Goal: Task Accomplishment & Management: Manage account settings

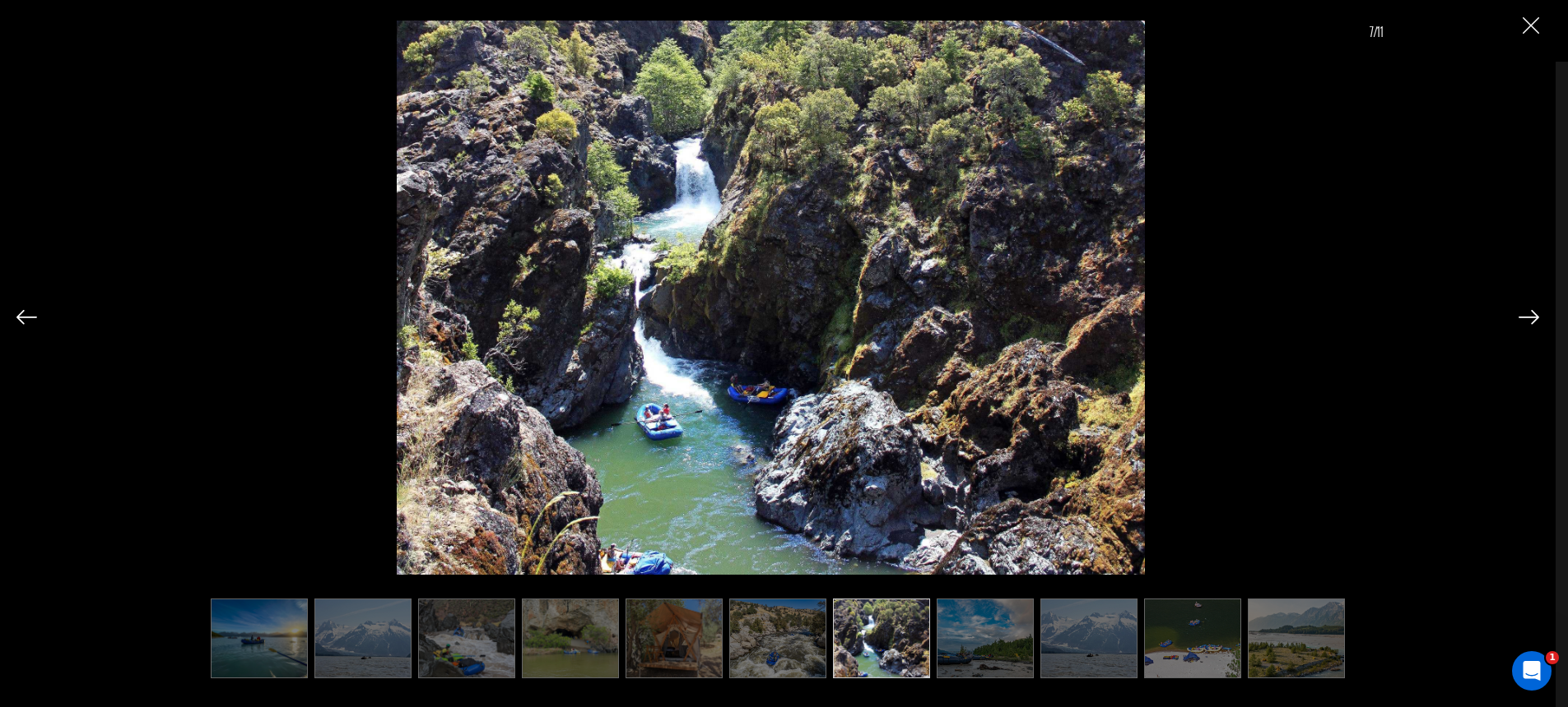
scroll to position [344, 0]
click at [1540, 27] on div "7/11" at bounding box center [777, 353] width 1555 height 707
click at [1530, 27] on img "Close" at bounding box center [1530, 25] width 16 height 16
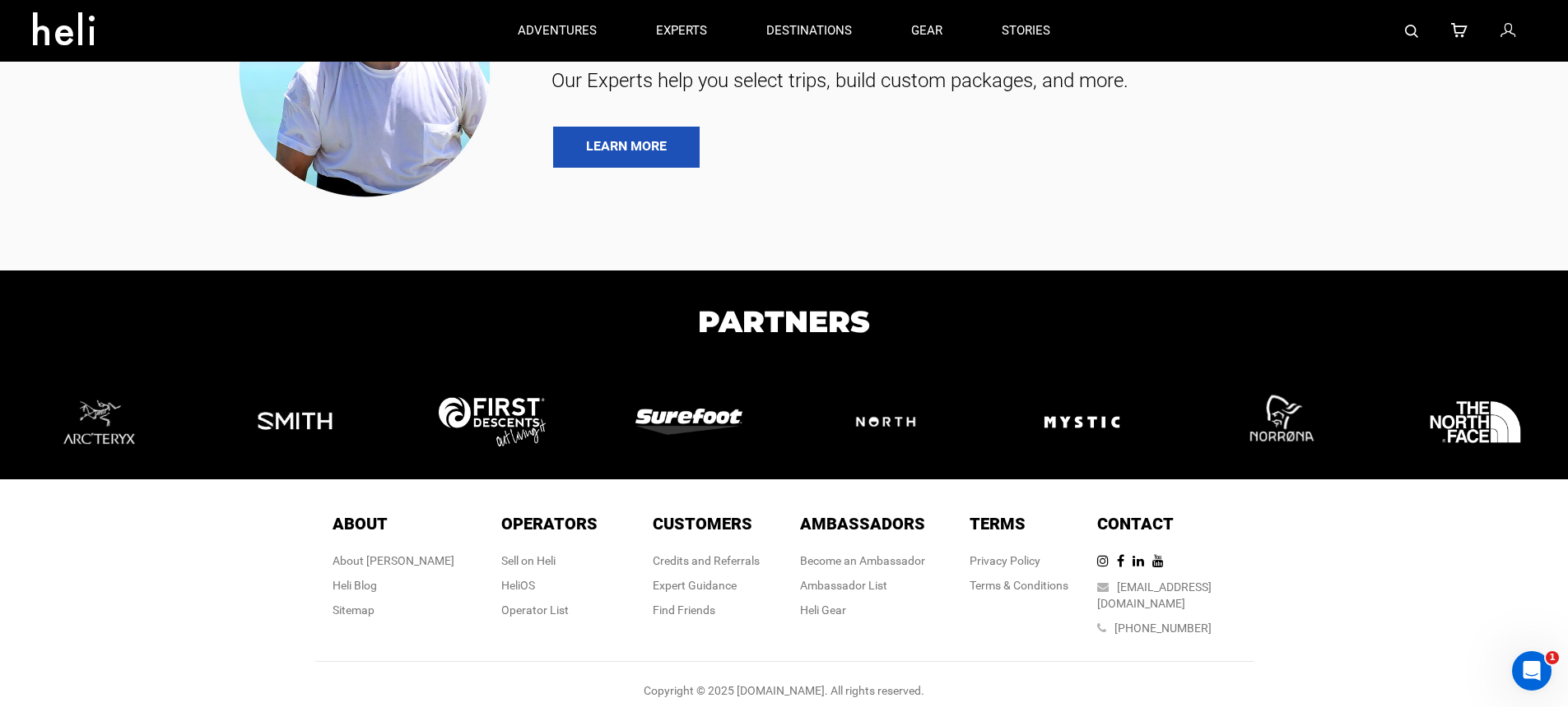
scroll to position [0, 0]
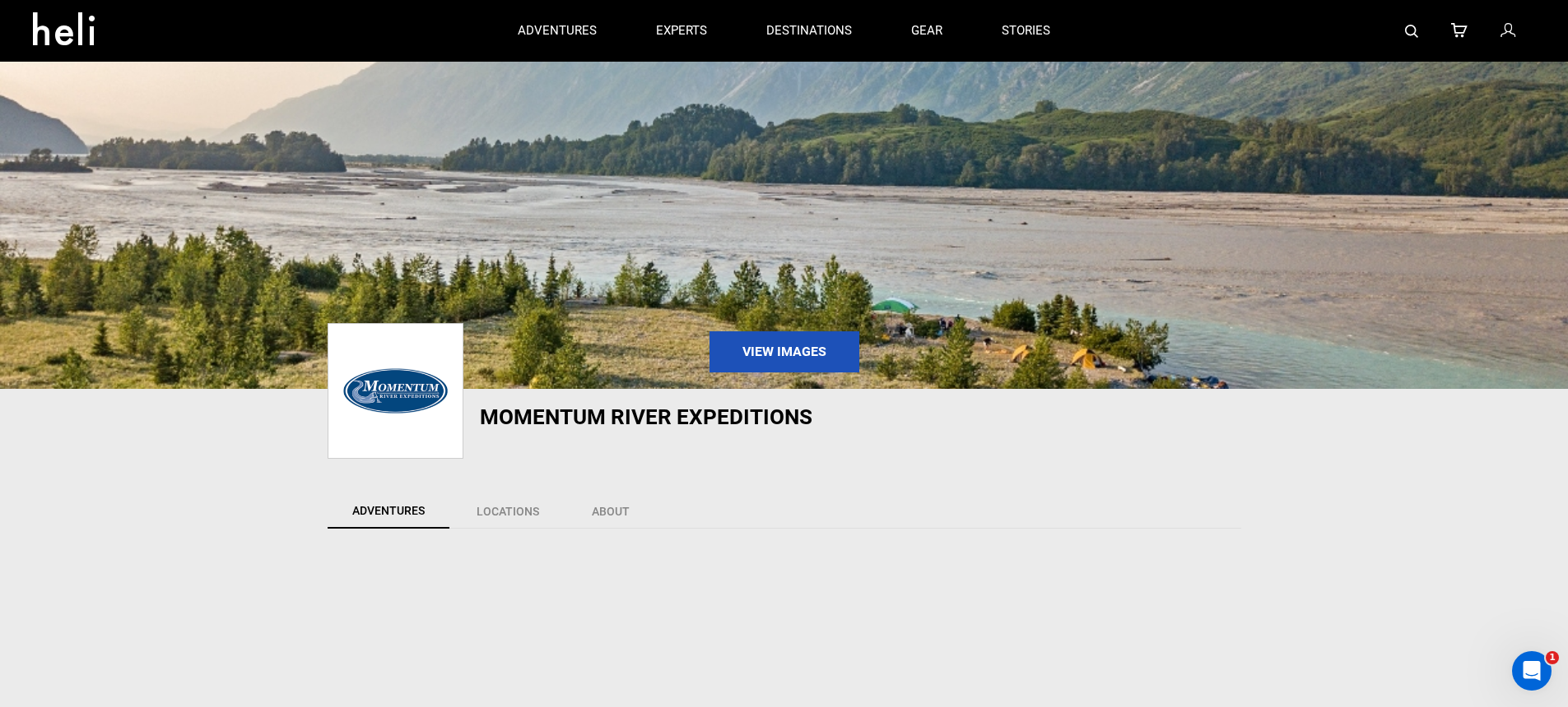
click at [1509, 33] on icon at bounding box center [1507, 31] width 15 height 22
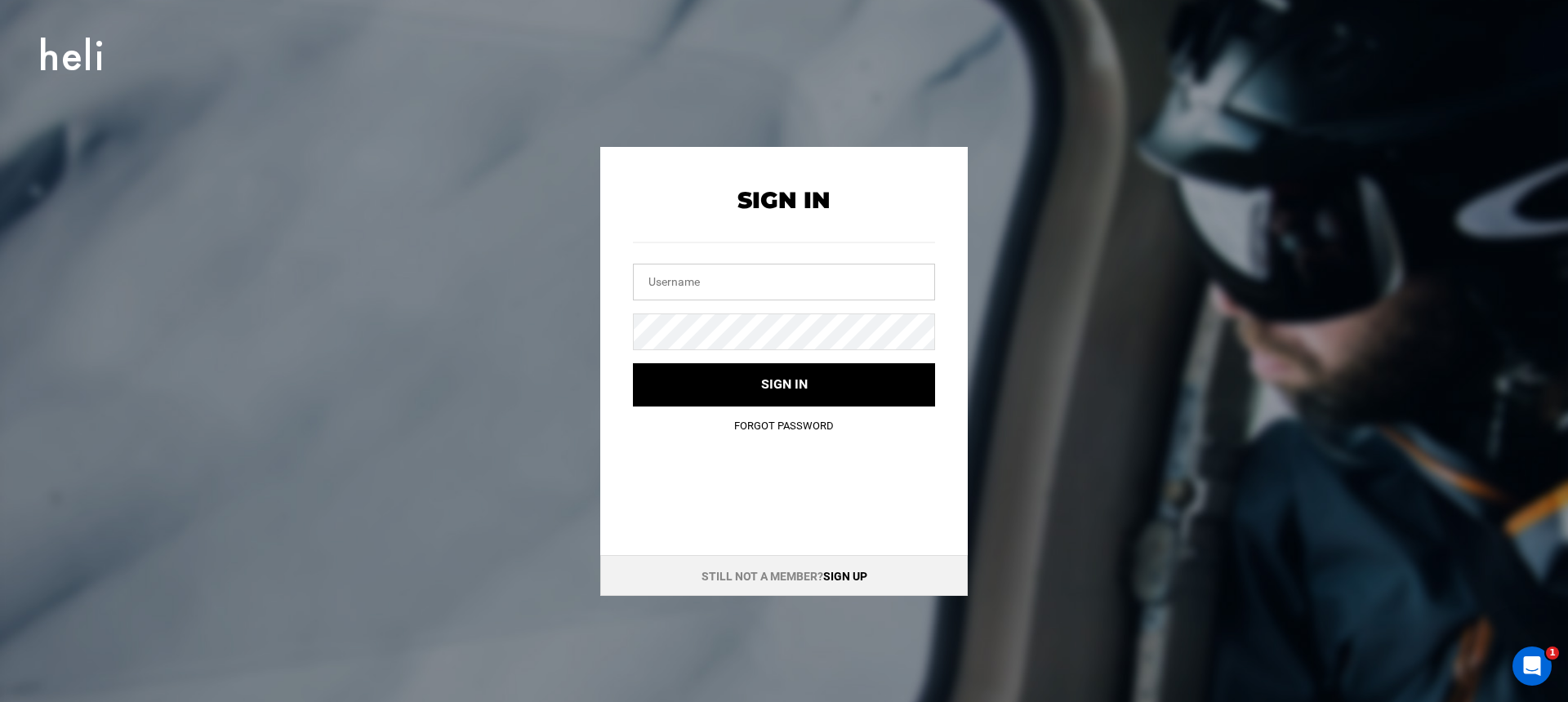
click at [788, 271] on input "text" at bounding box center [784, 282] width 303 height 37
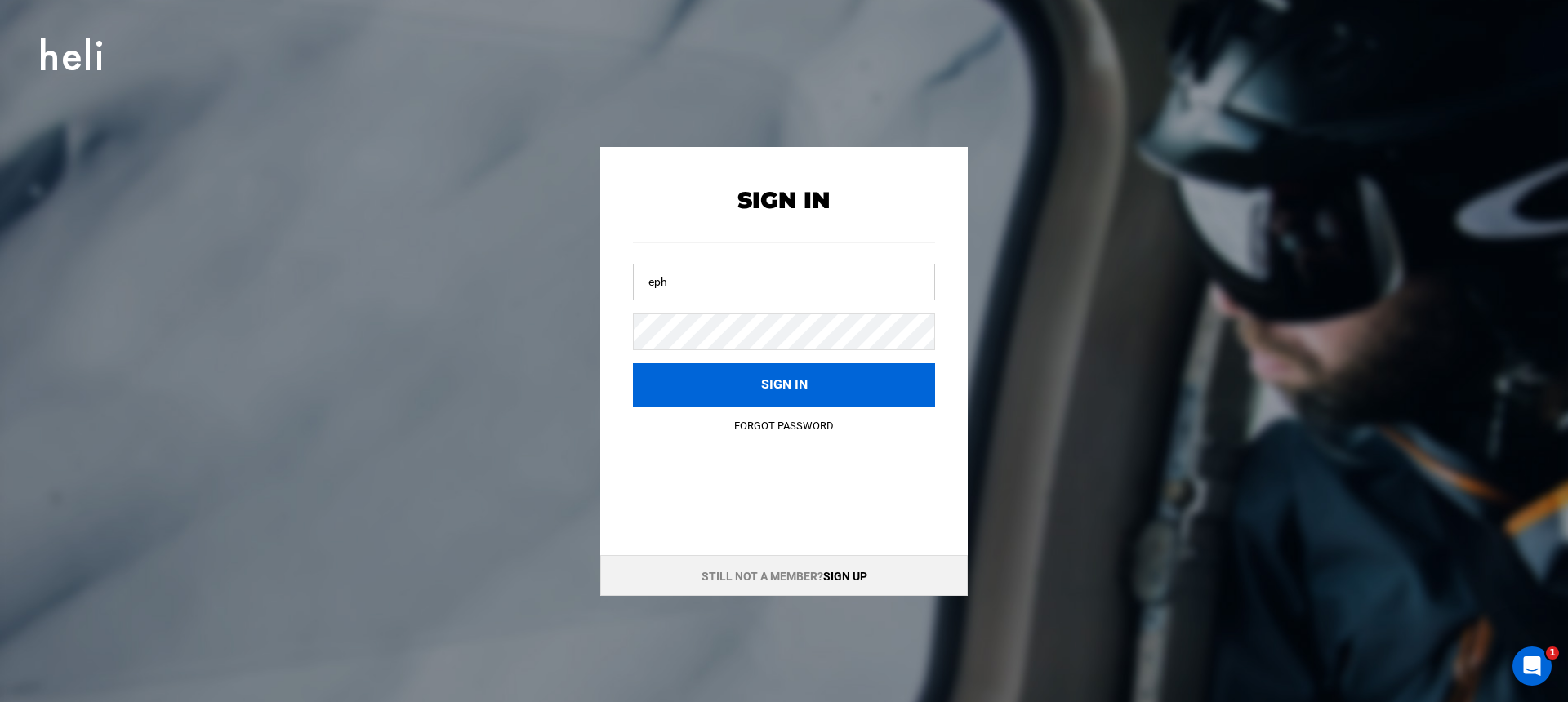
type input "[EMAIL_ADDRESS][DOMAIN_NAME]"
click at [749, 379] on button "Sign in" at bounding box center [784, 385] width 303 height 43
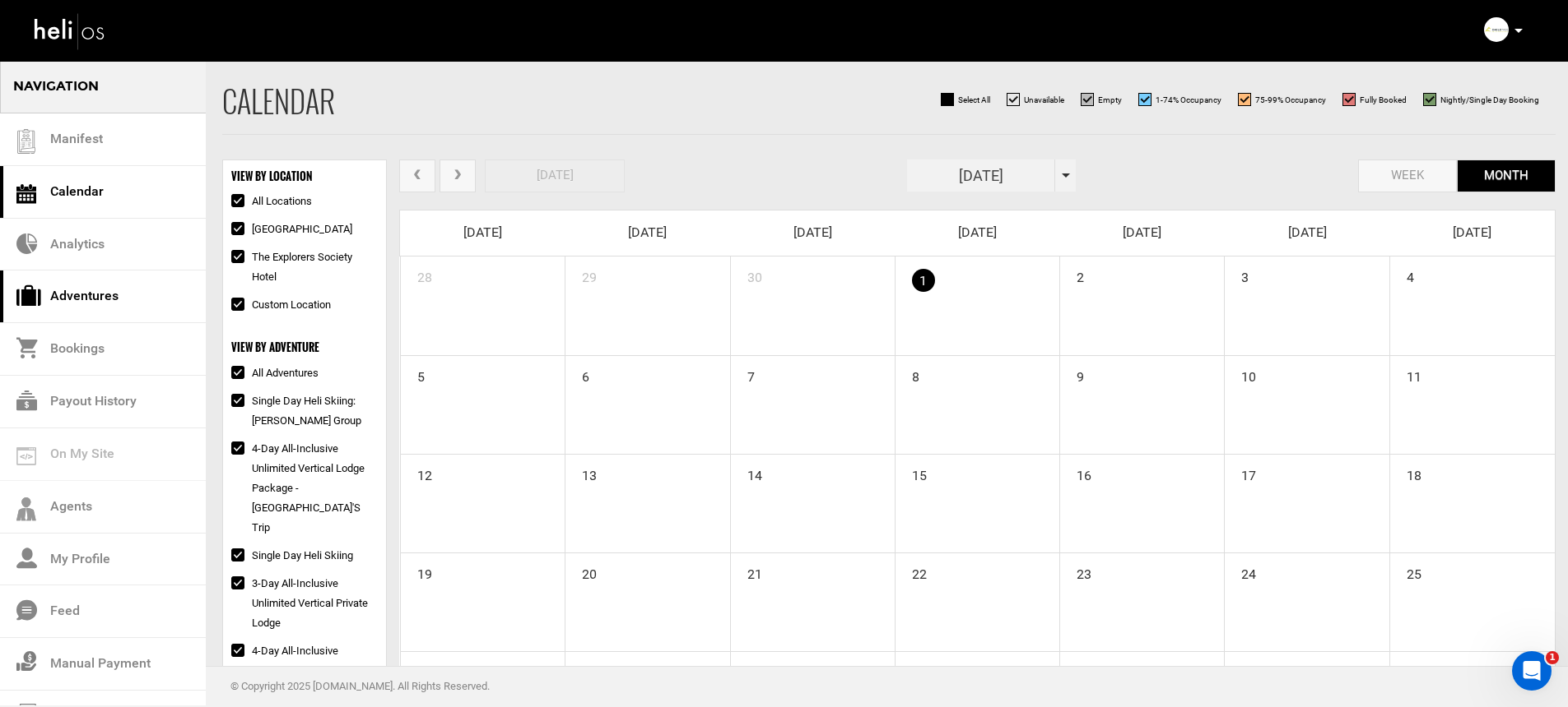
click at [110, 300] on link "Adventures" at bounding box center [102, 297] width 205 height 53
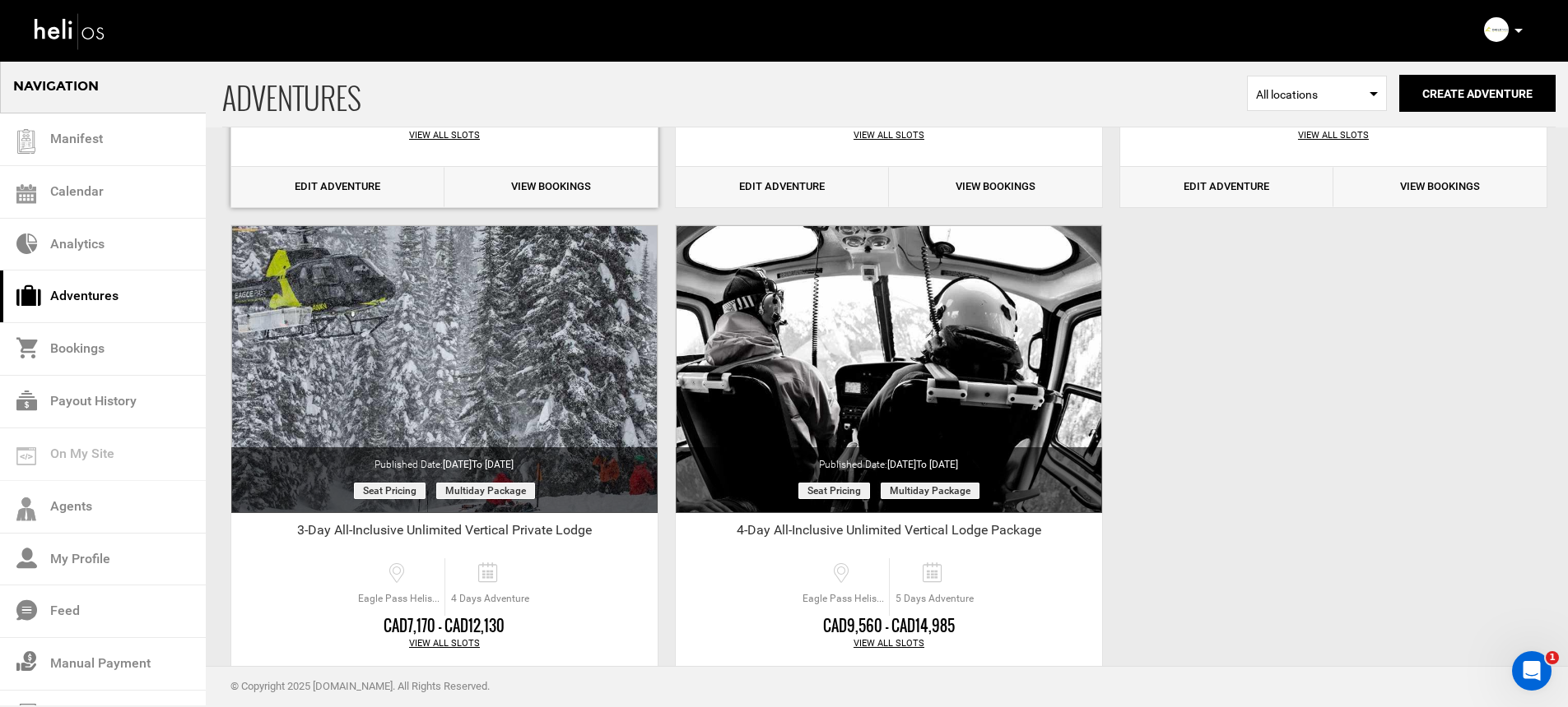
scroll to position [578, 0]
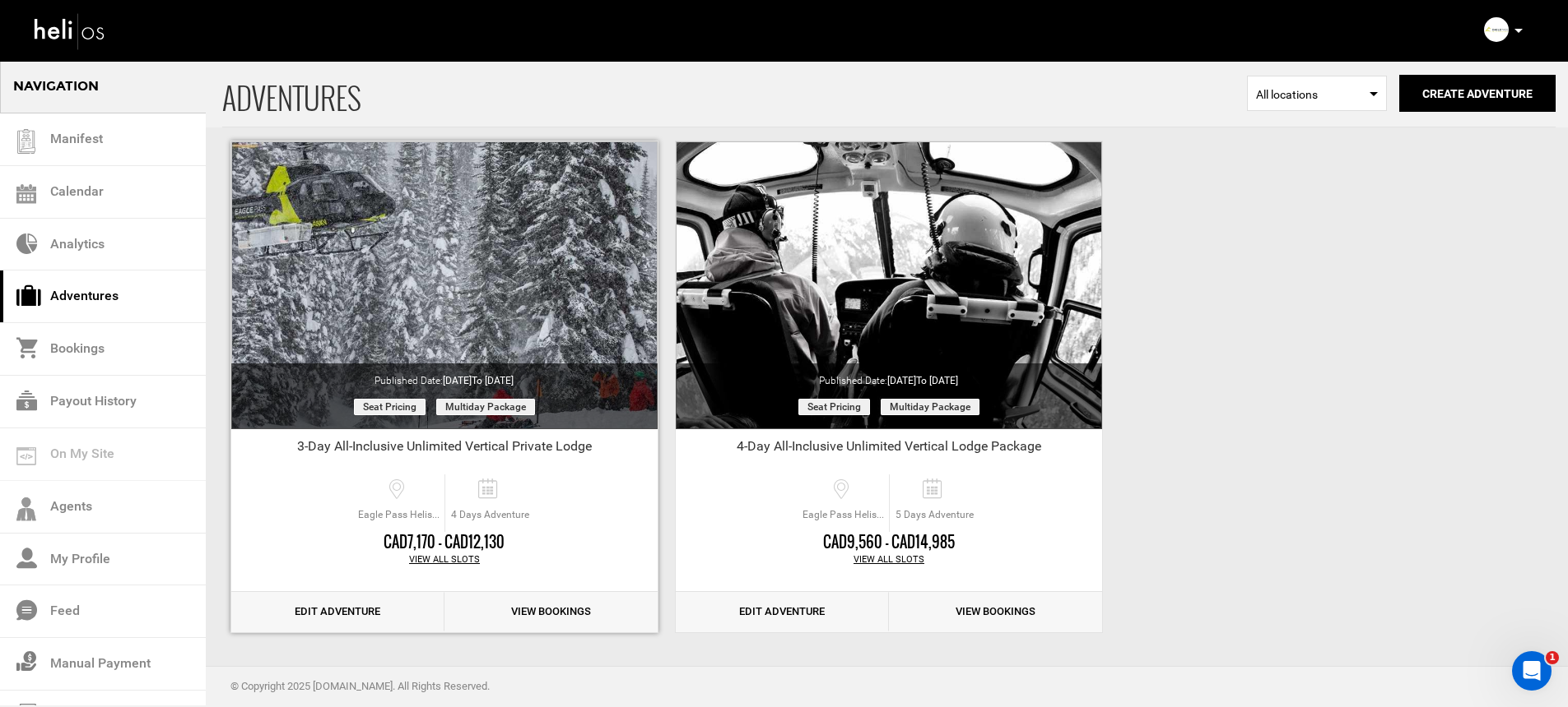
click at [488, 609] on link "View Bookings" at bounding box center [550, 612] width 213 height 41
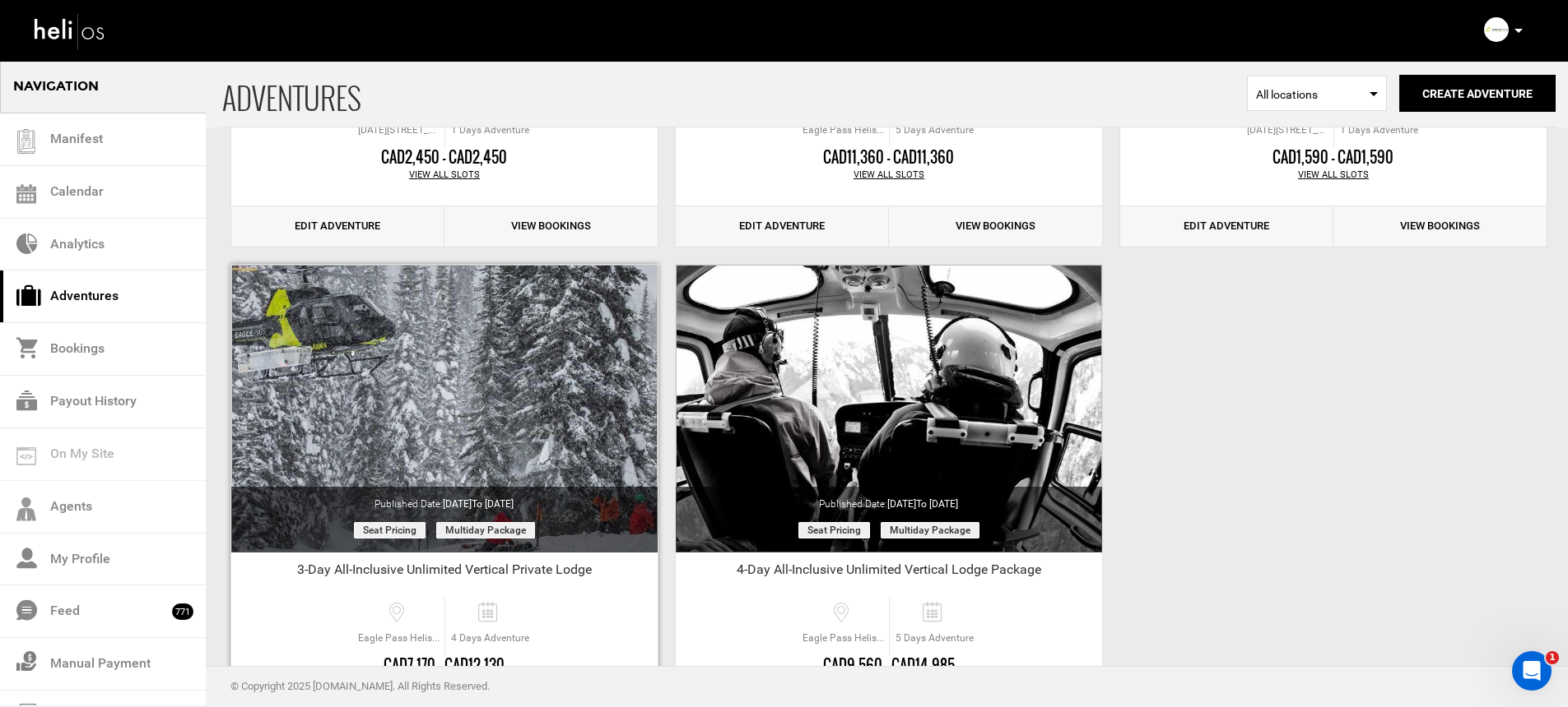
scroll to position [578, 0]
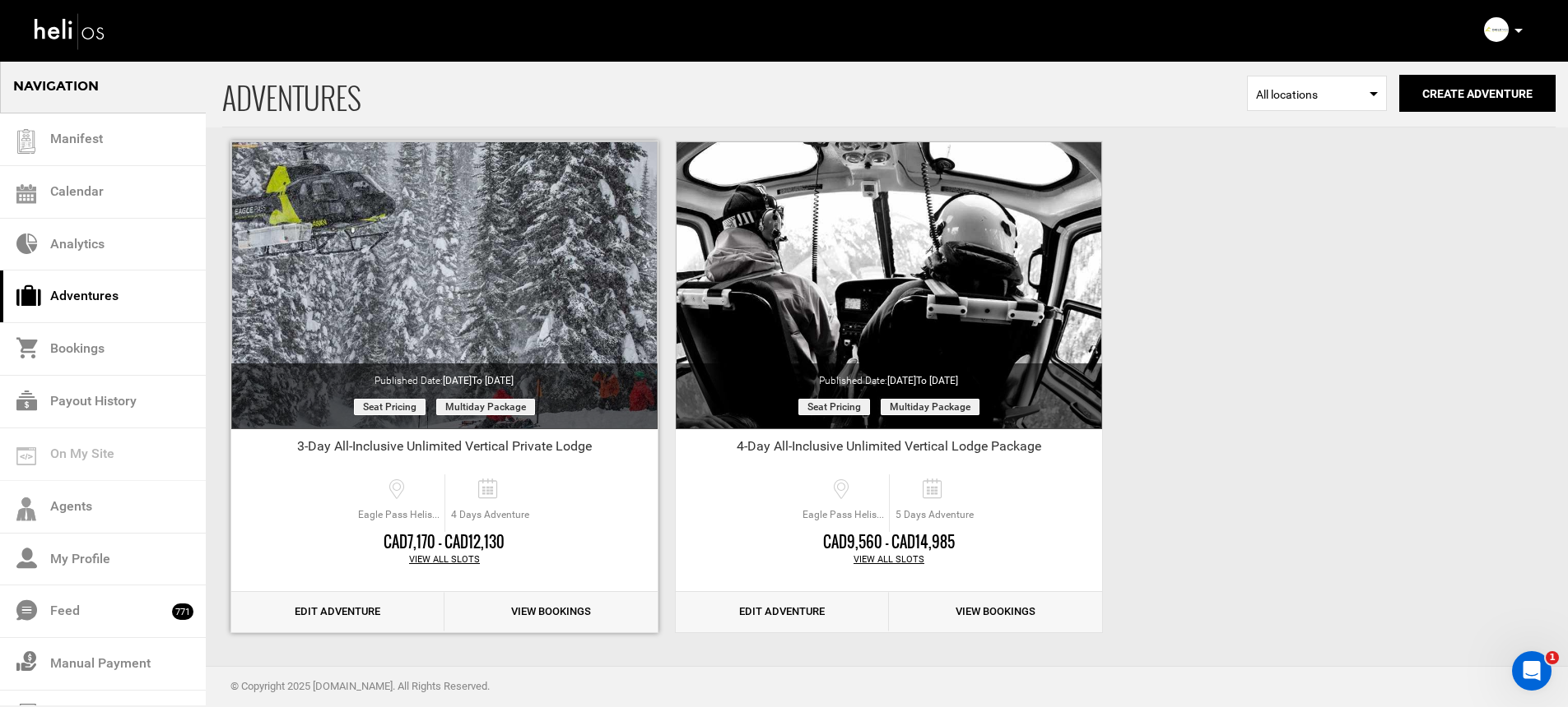
click at [336, 610] on link "Edit Adventure" at bounding box center [337, 612] width 213 height 41
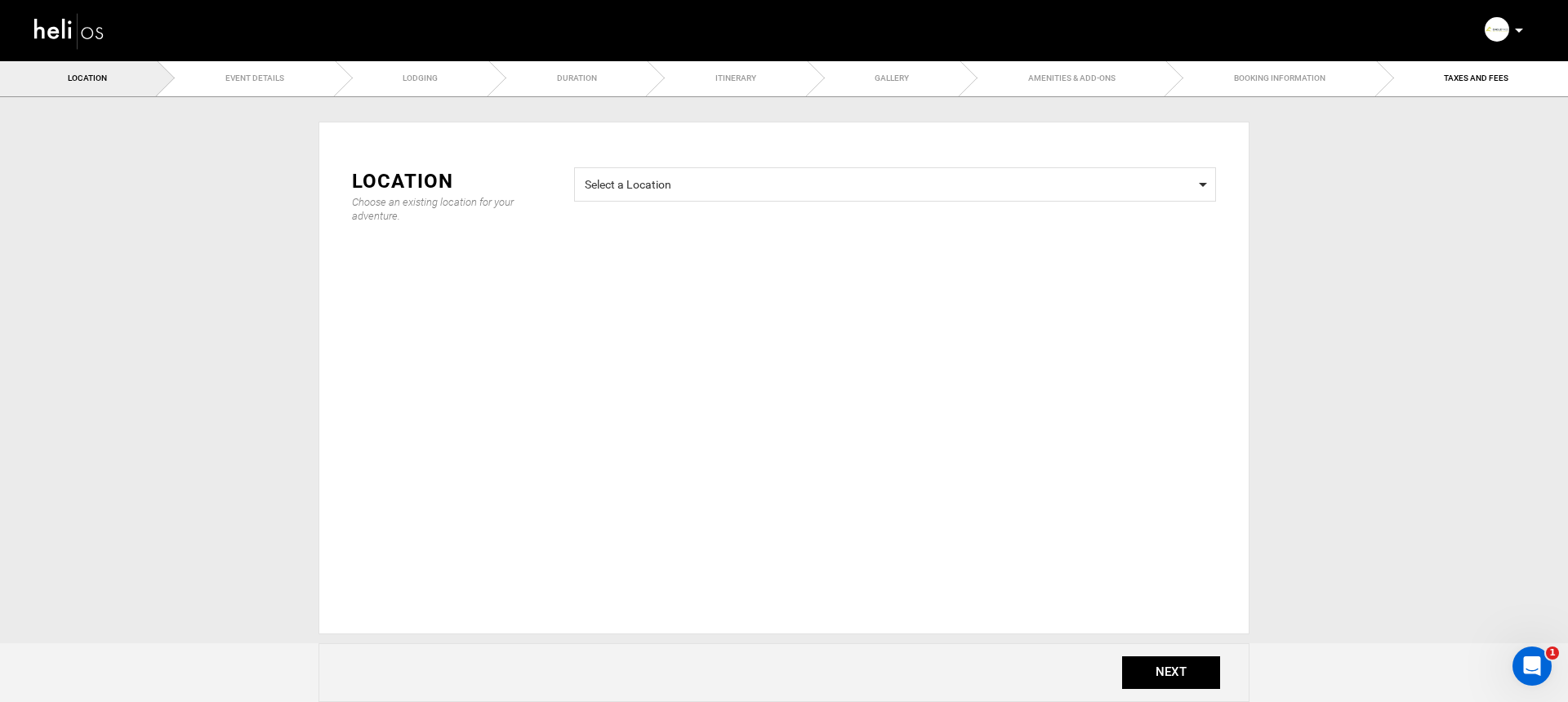
radio input "true"
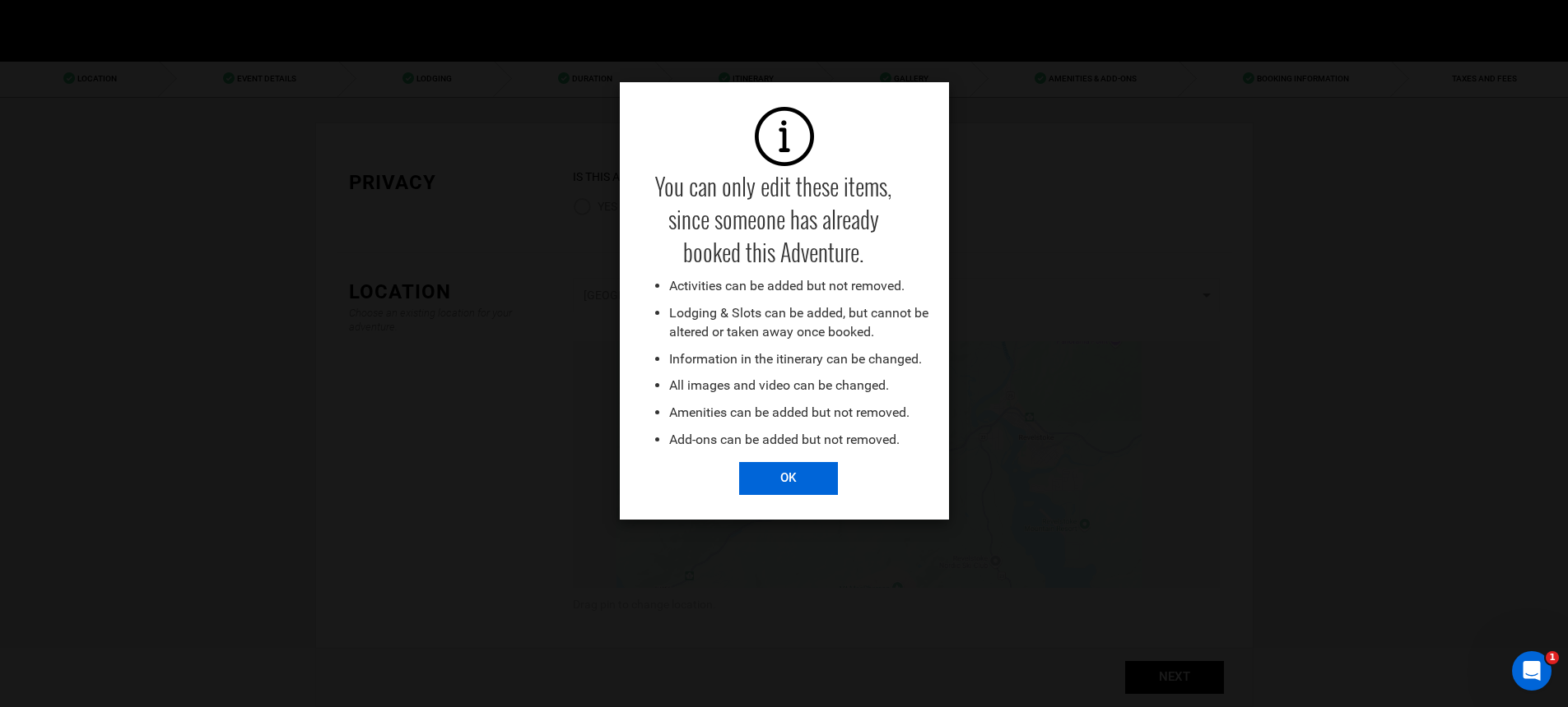
click at [782, 477] on input "OK" at bounding box center [788, 478] width 98 height 33
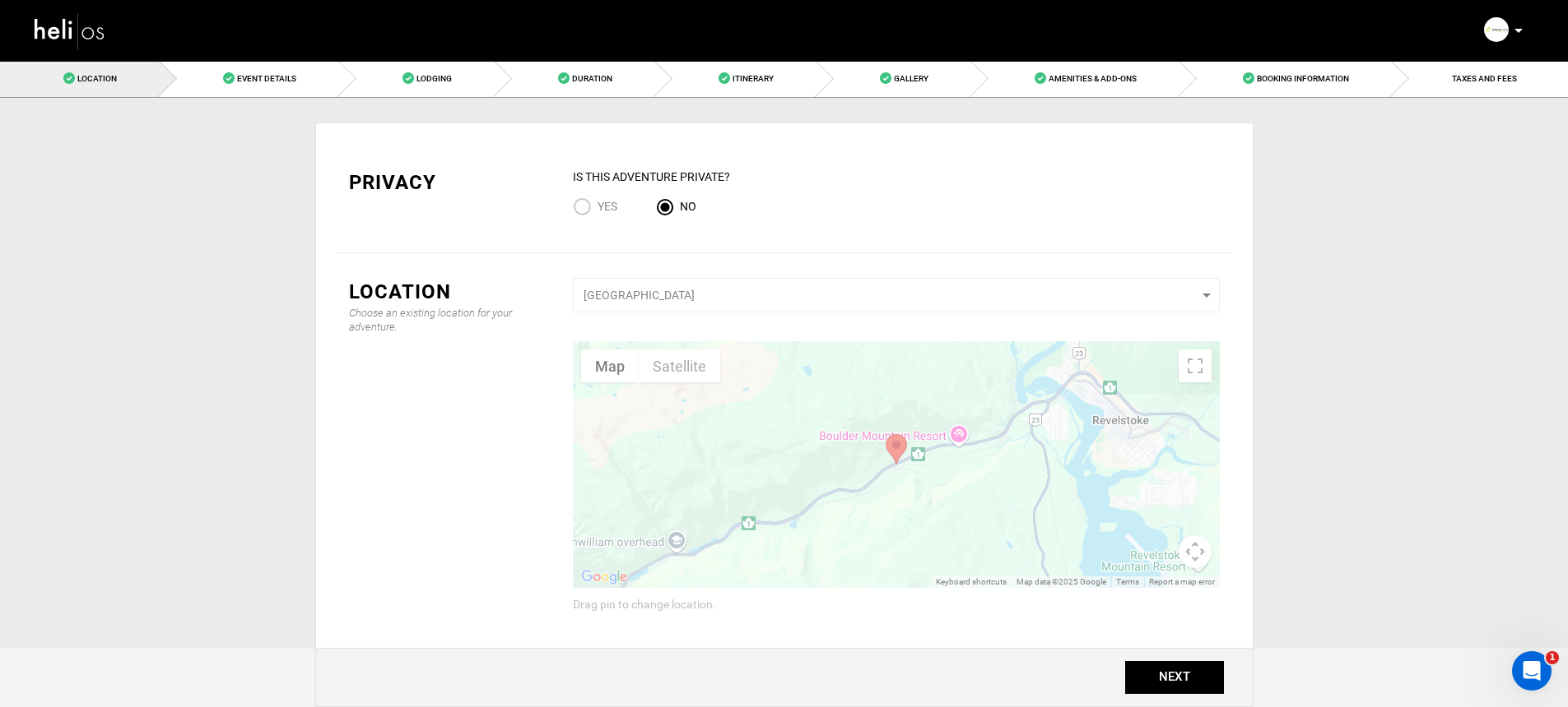
click at [594, 200] on input "Yes" at bounding box center [585, 208] width 25 height 22
radio input "true"
radio input "false"
click at [481, 66] on link "Lodging" at bounding box center [417, 78] width 155 height 37
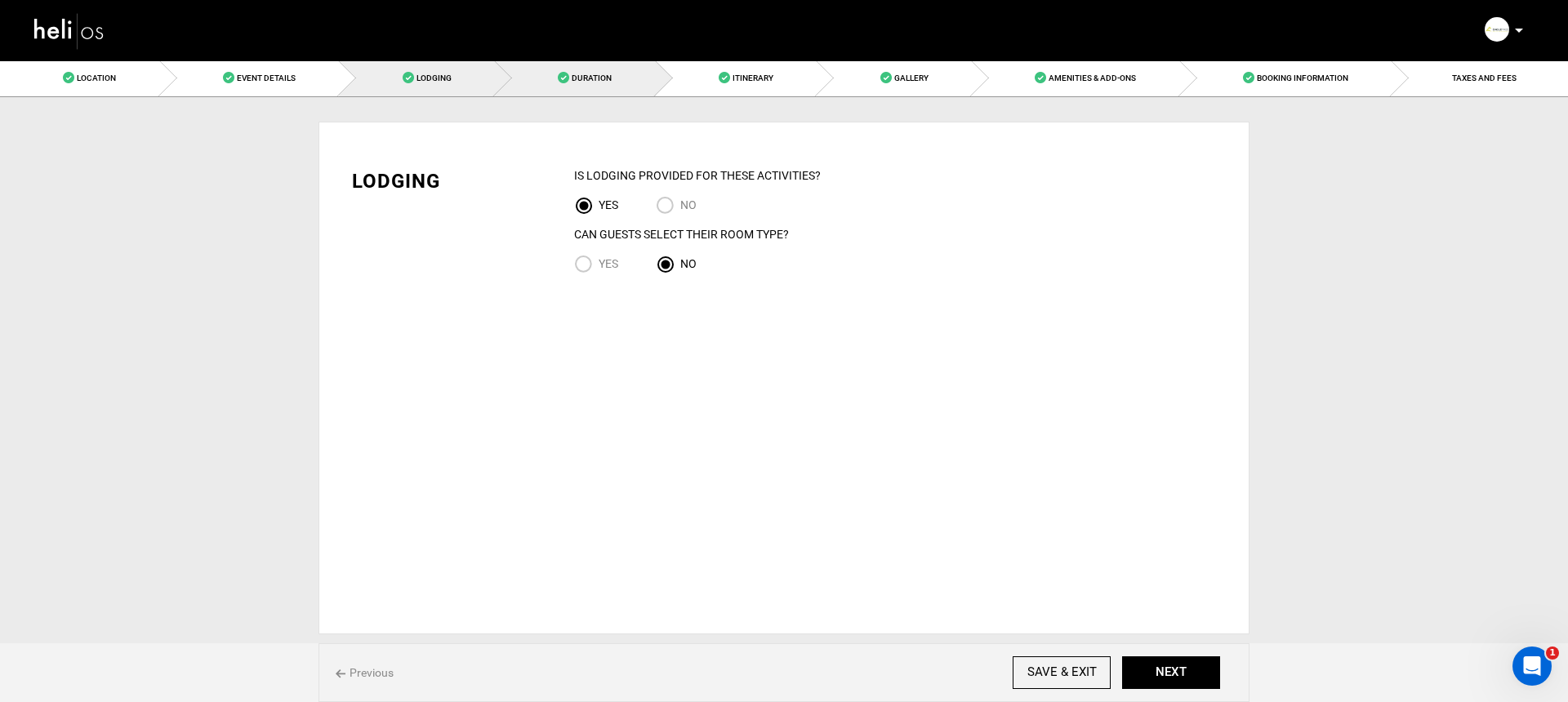
click at [614, 90] on link "Duration" at bounding box center [575, 77] width 161 height 37
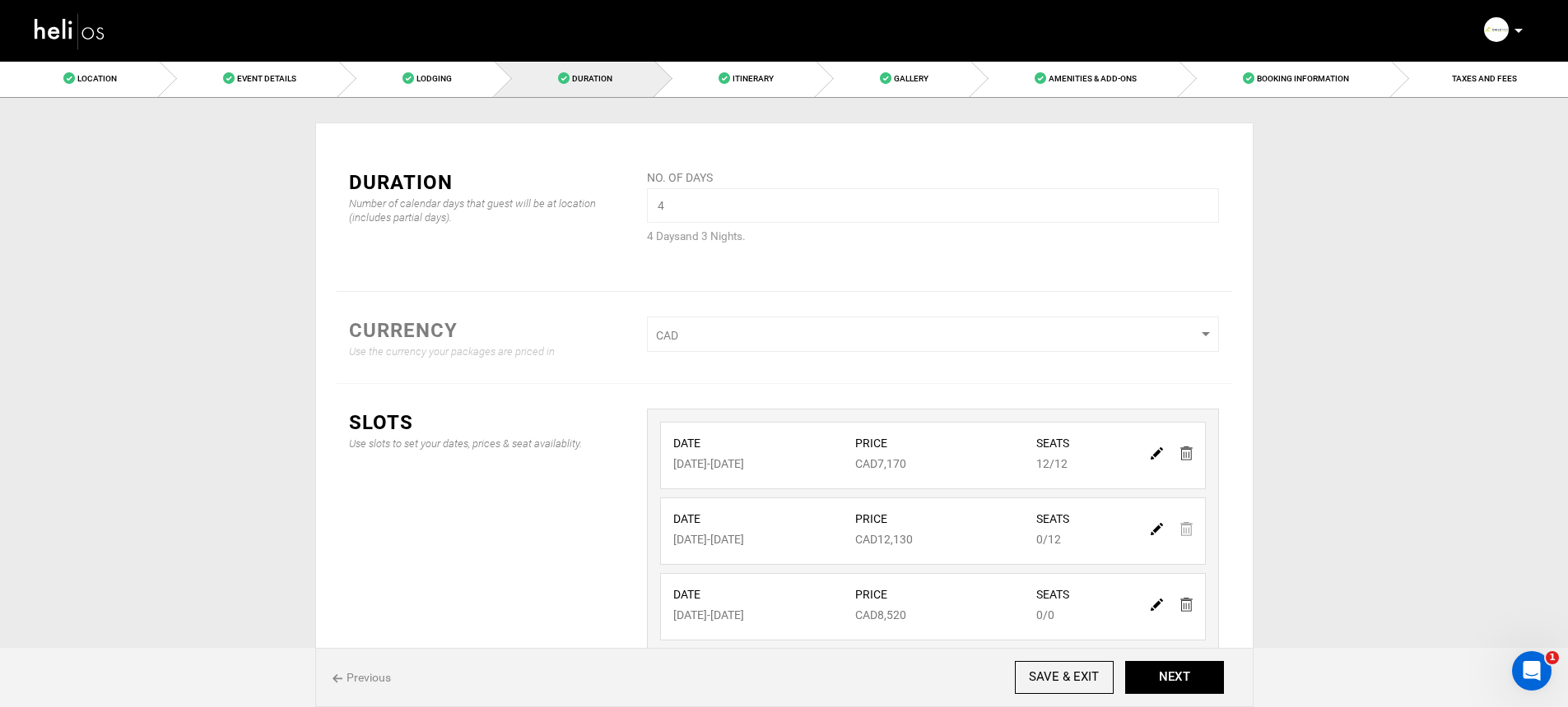
scroll to position [154, 0]
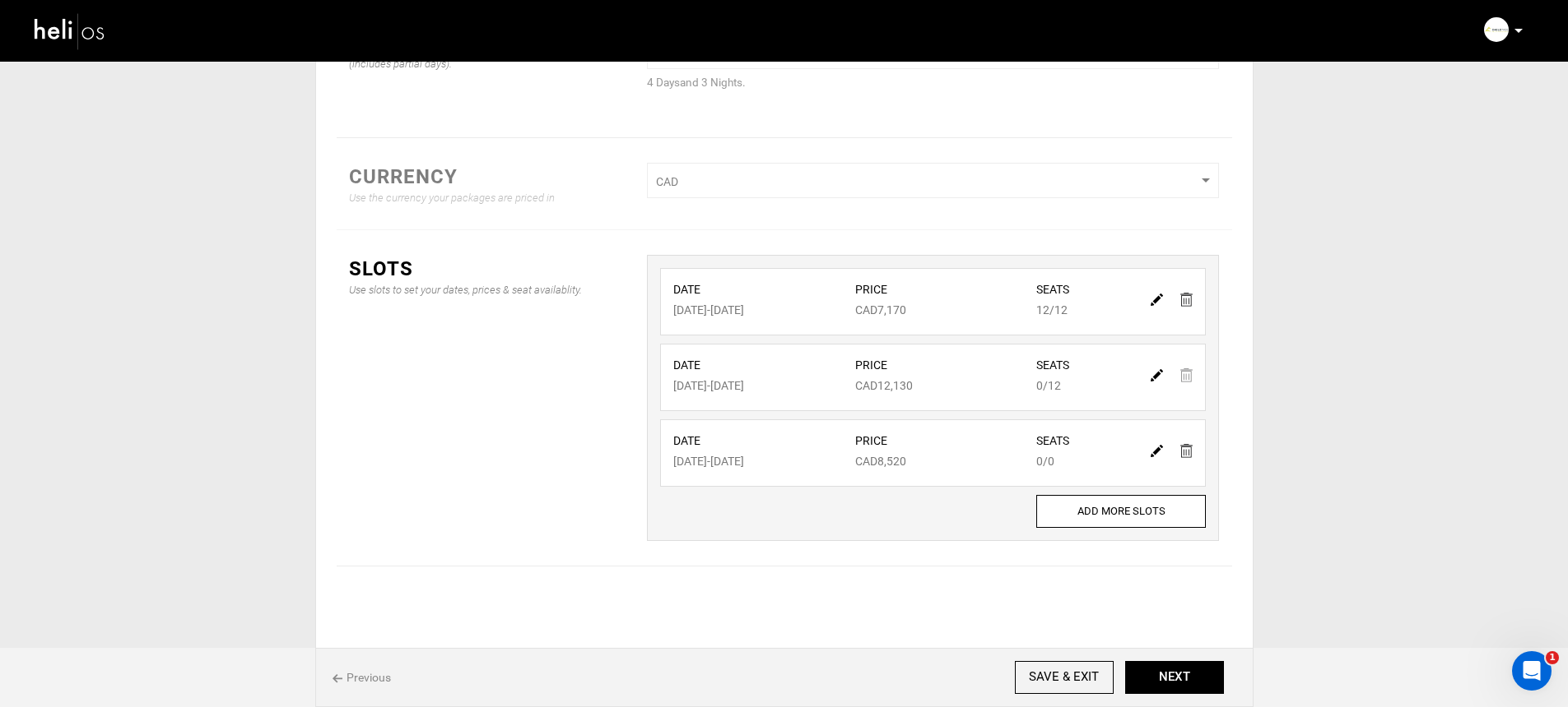
click at [1185, 309] on link at bounding box center [1185, 298] width 12 height 24
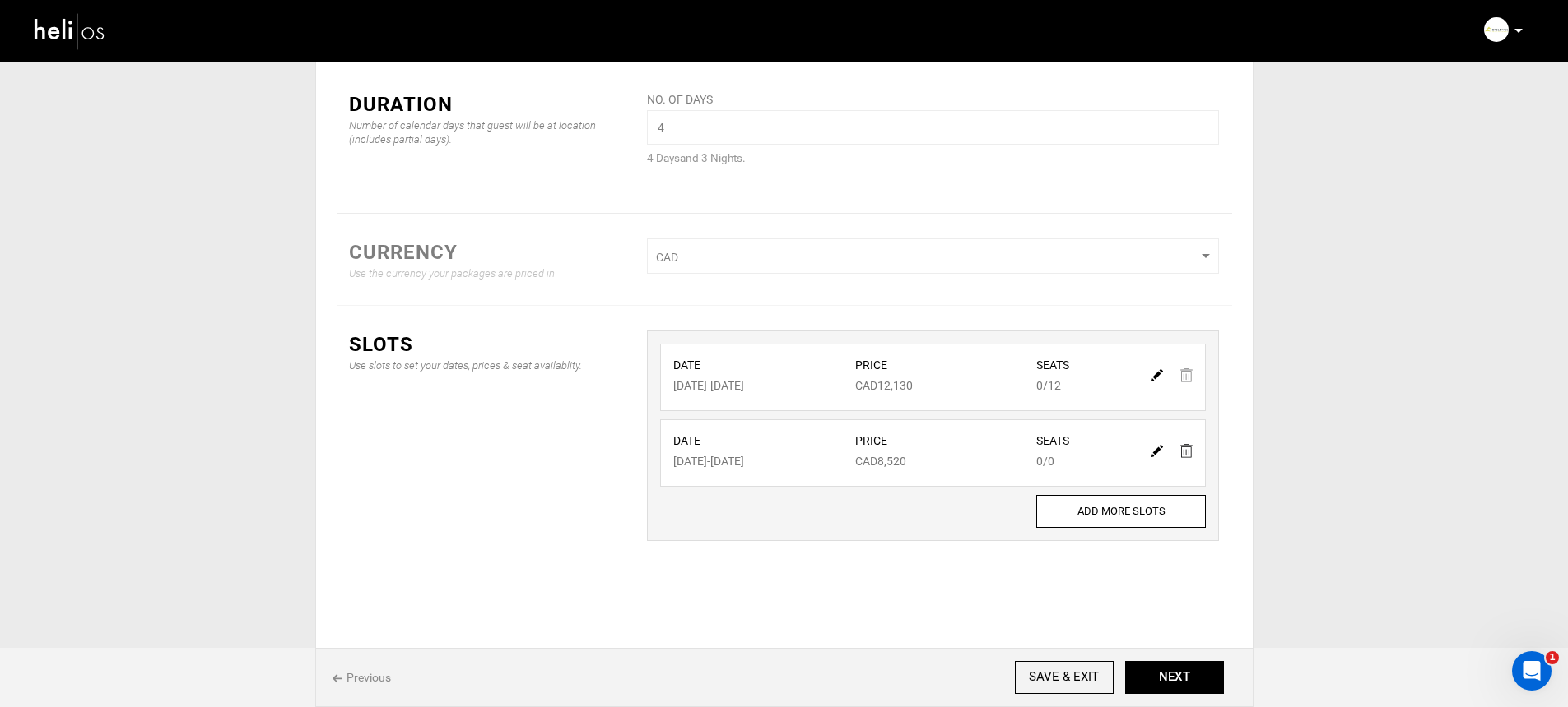
click at [1186, 373] on div at bounding box center [1171, 374] width 57 height 24
click at [1188, 452] on img at bounding box center [1185, 451] width 12 height 14
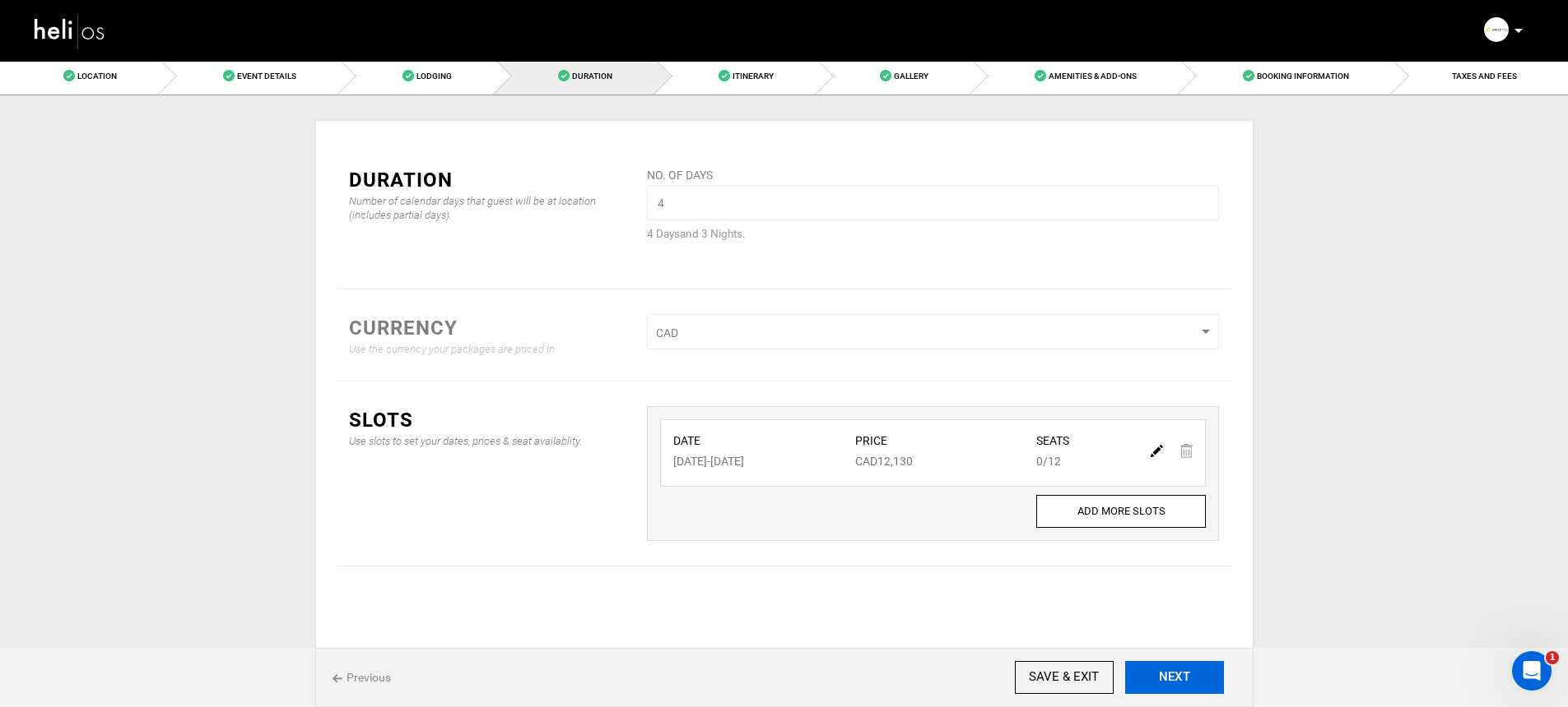
click at [1185, 678] on button "NEXT" at bounding box center [1174, 678] width 98 height 33
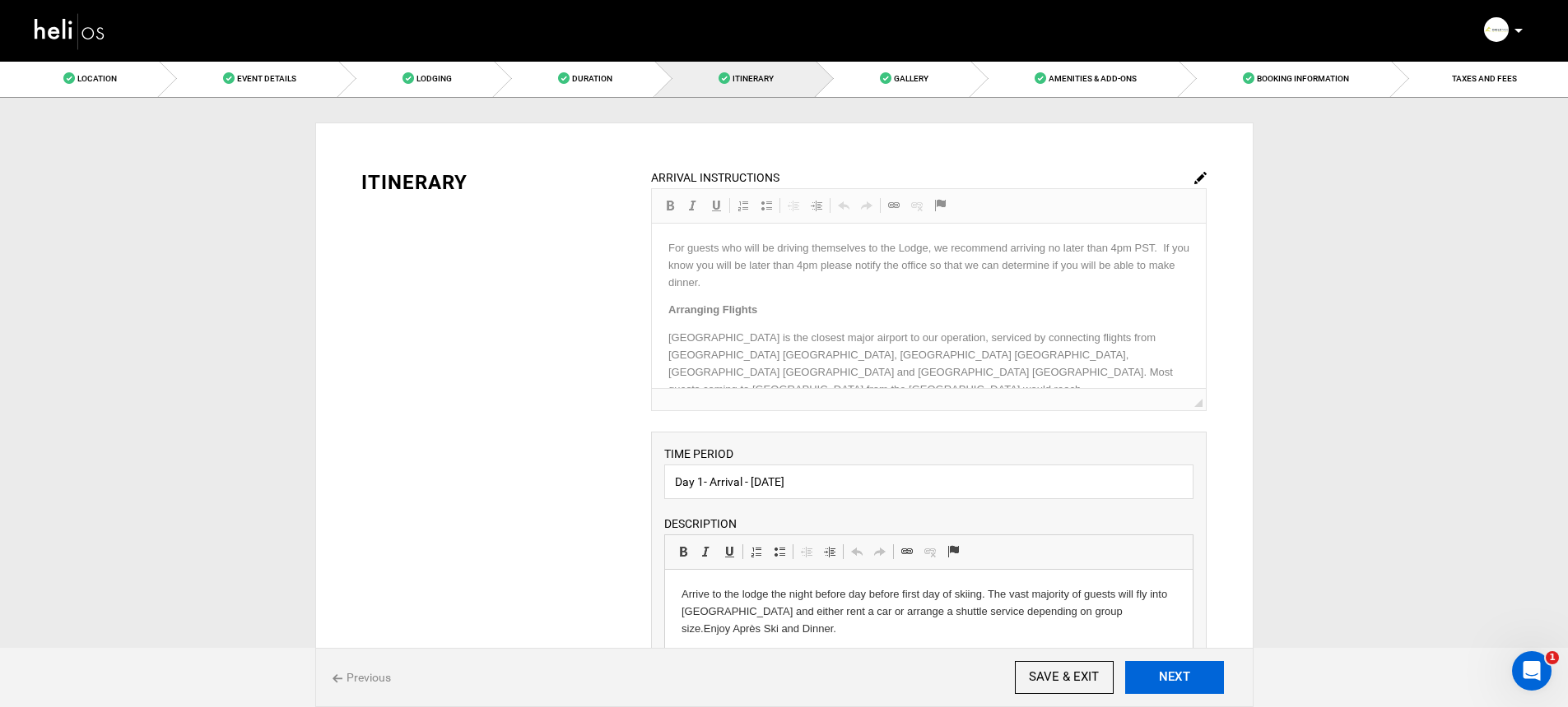
click at [1185, 675] on button "NEXT" at bounding box center [1174, 678] width 98 height 33
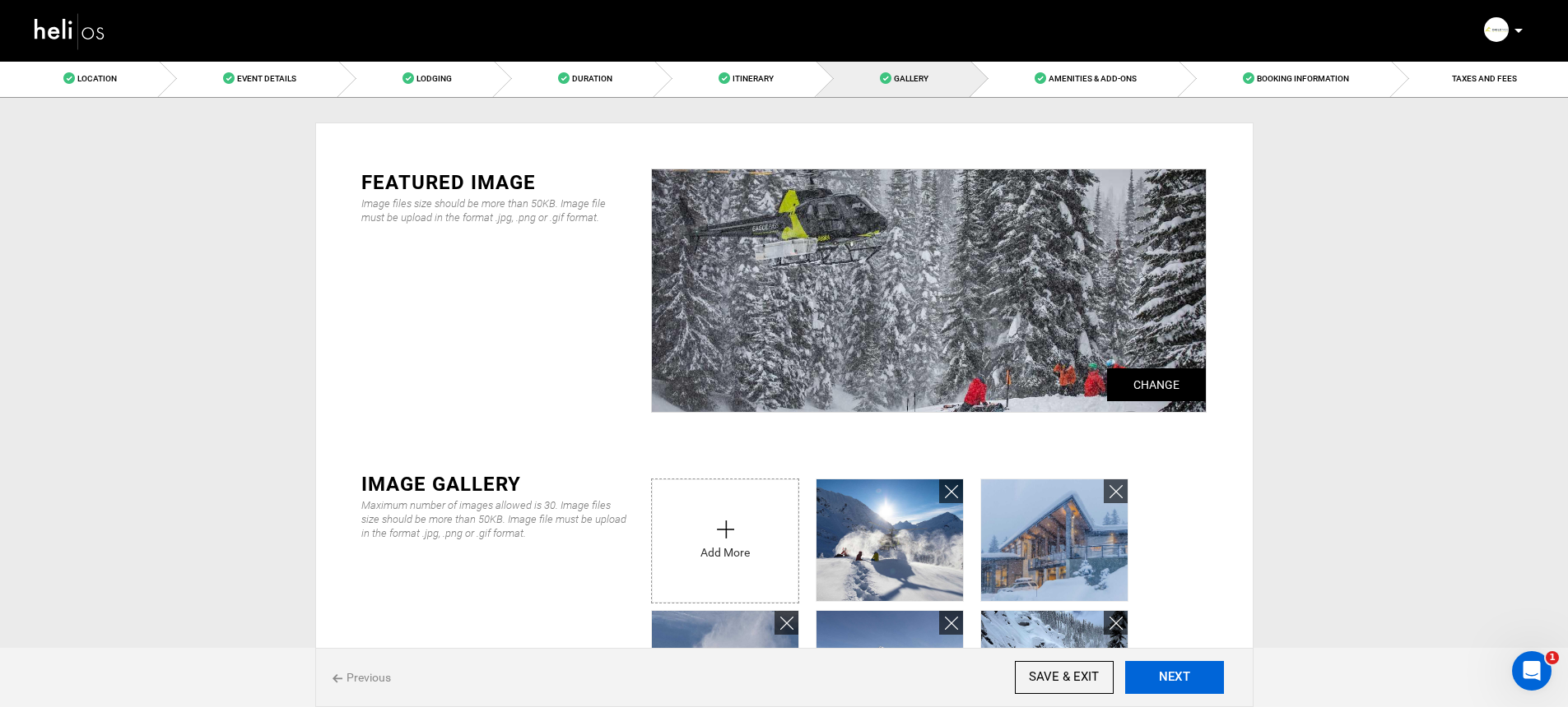
click at [1185, 674] on button "NEXT" at bounding box center [1174, 678] width 98 height 33
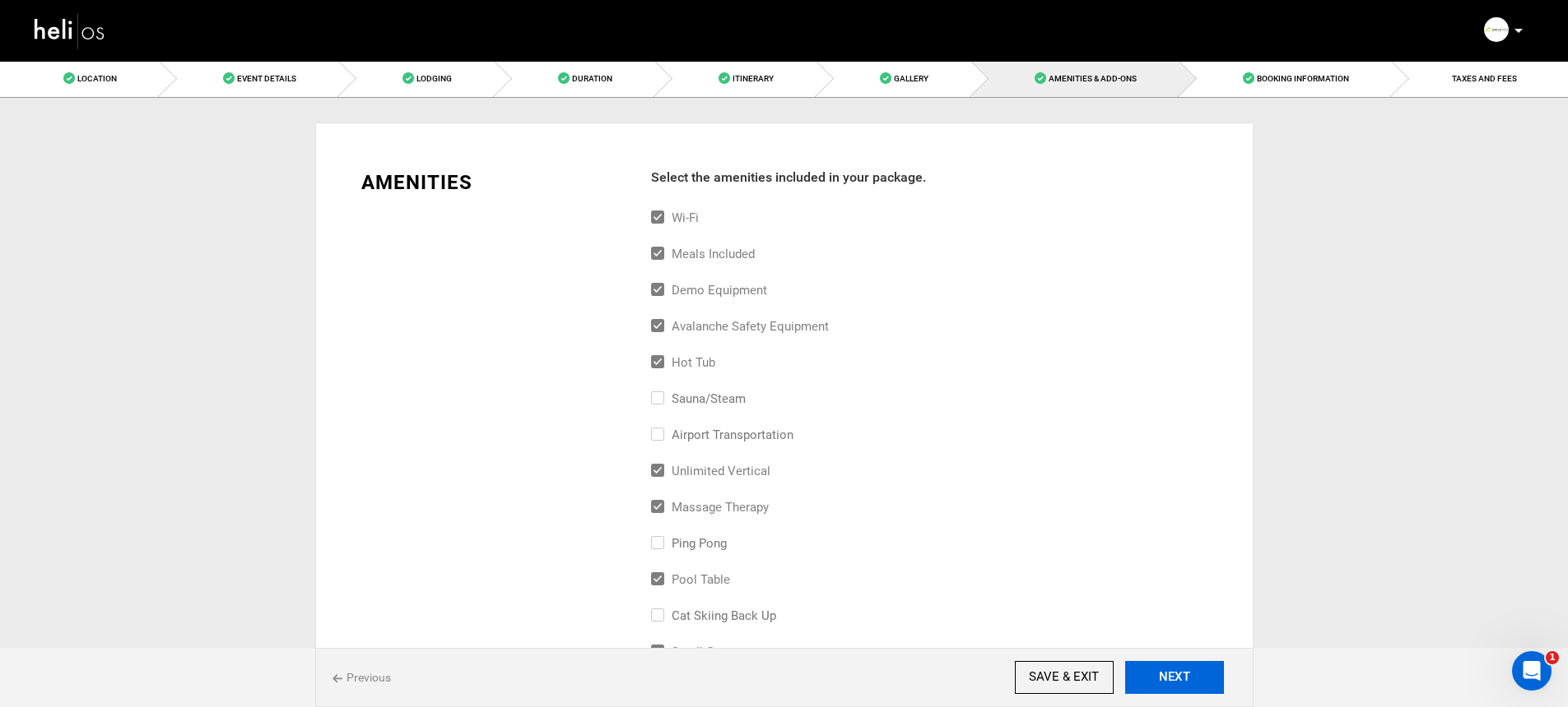
click at [1185, 674] on button "NEXT" at bounding box center [1174, 678] width 98 height 33
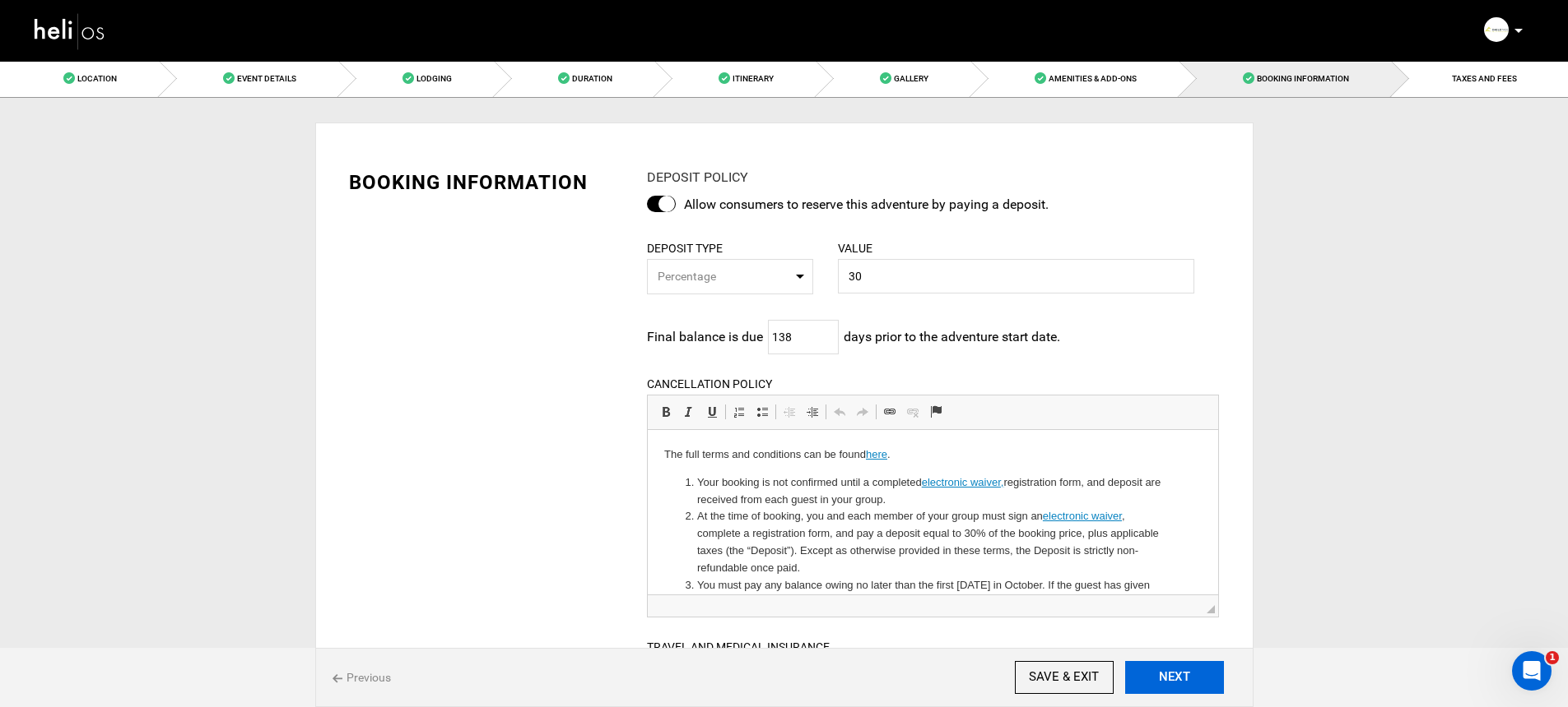
click at [1185, 676] on button "NEXT" at bounding box center [1174, 678] width 98 height 33
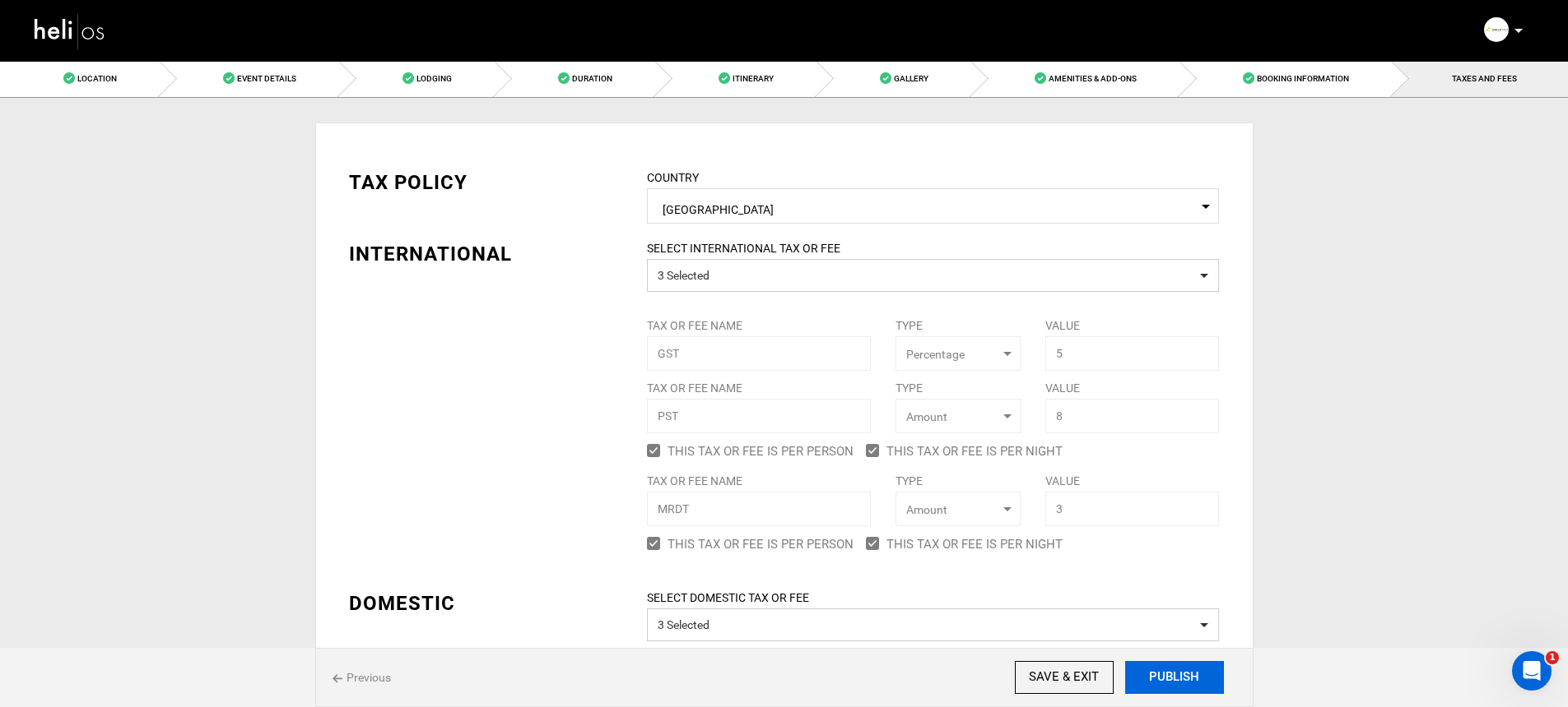
click at [1183, 672] on button "PUBLISH" at bounding box center [1174, 678] width 98 height 33
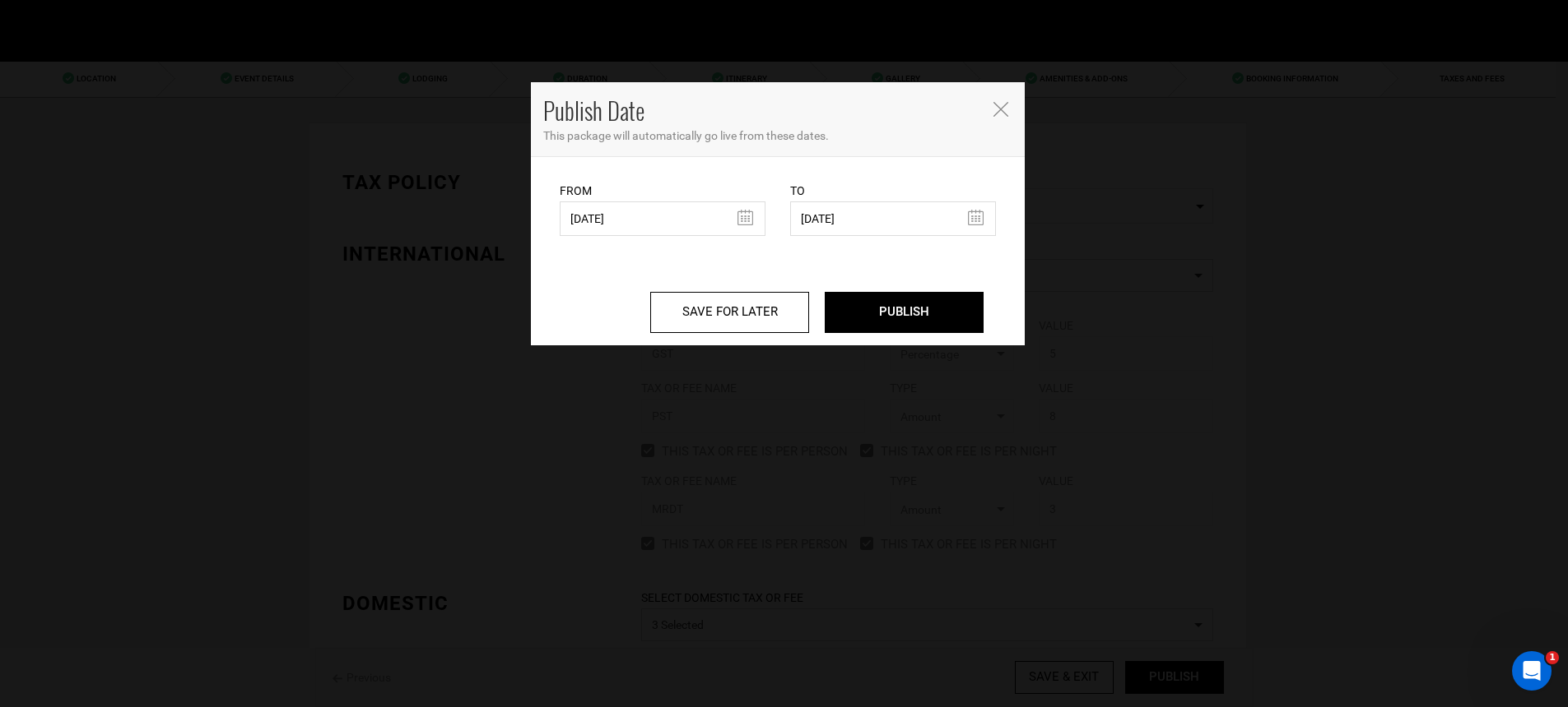
click at [1184, 673] on div "Publish Date This package will automatically go live from these dates. From [DA…" at bounding box center [784, 353] width 1568 height 707
click at [1002, 118] on div "Publish Date This package will automatically go live from these dates." at bounding box center [777, 119] width 493 height 75
click at [1003, 114] on icon "Close" at bounding box center [1001, 110] width 15 height 15
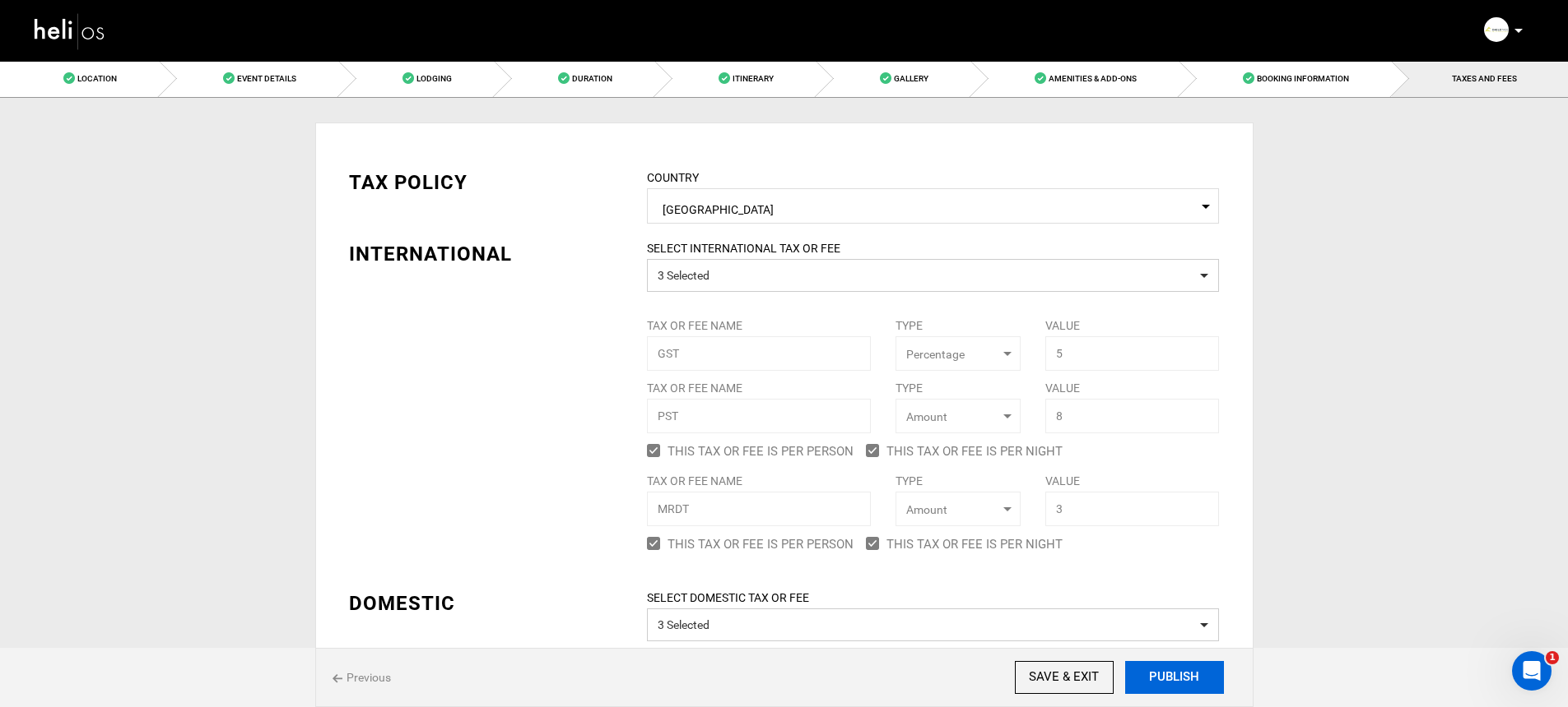
click at [1191, 688] on button "PUBLISH" at bounding box center [1174, 678] width 98 height 33
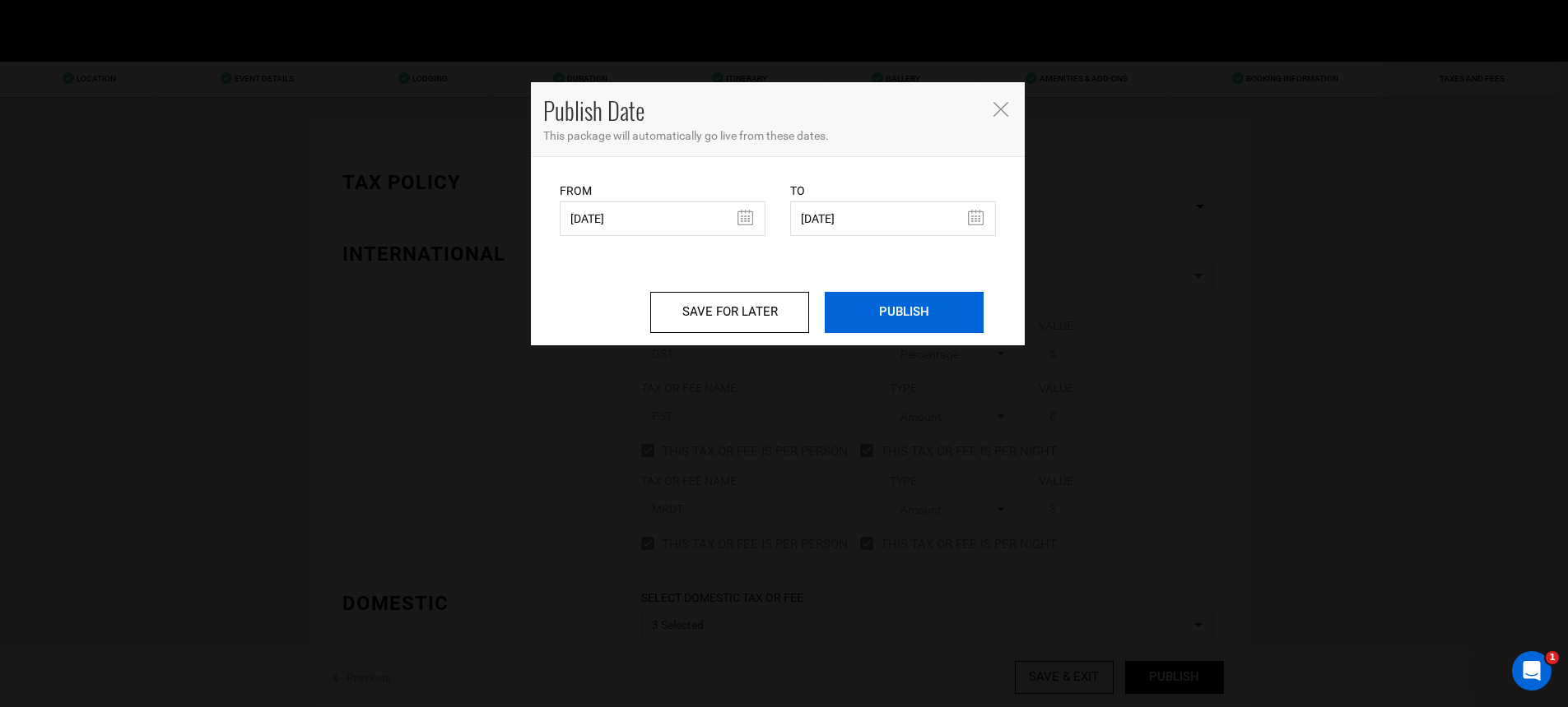
click at [896, 305] on input "PUBLISH" at bounding box center [904, 312] width 159 height 41
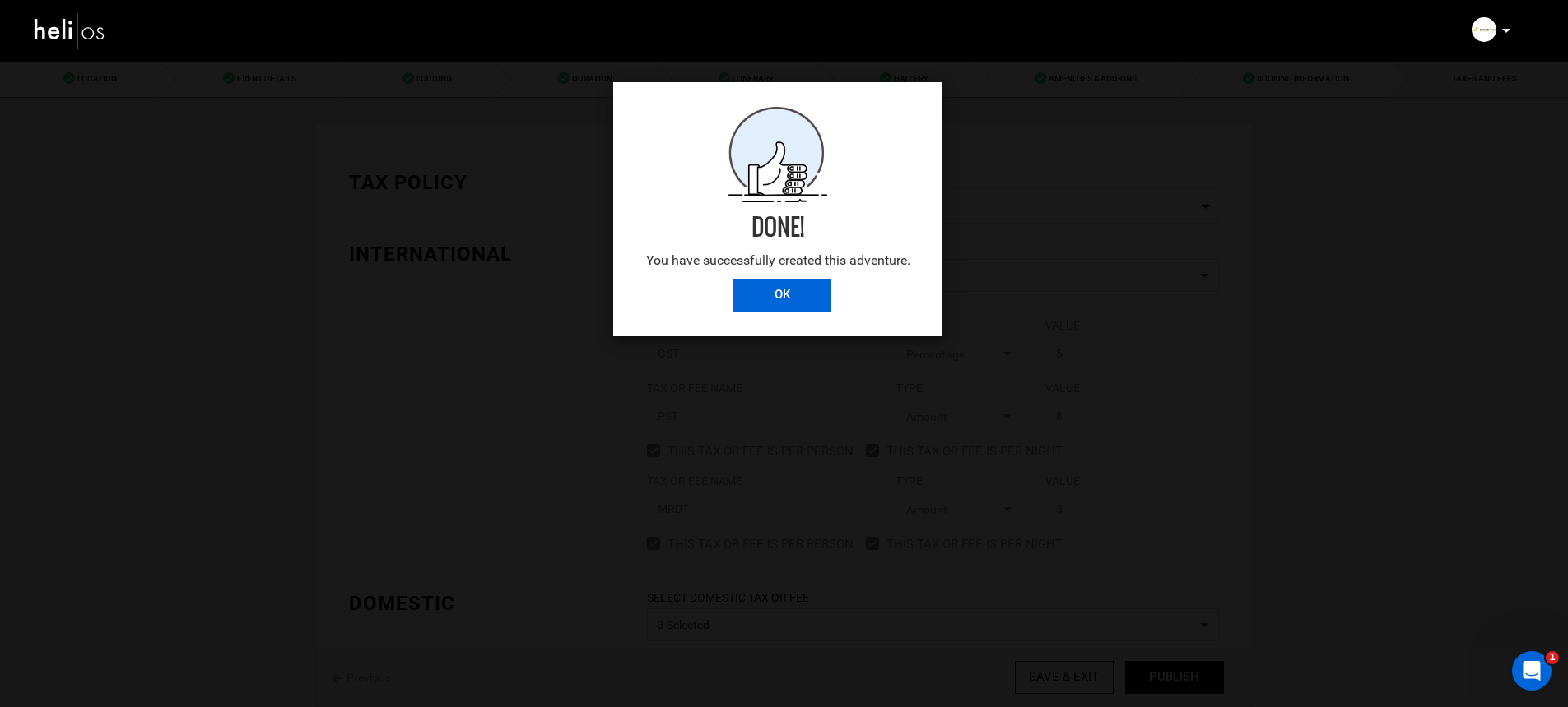
click at [795, 295] on input "OK" at bounding box center [781, 295] width 98 height 33
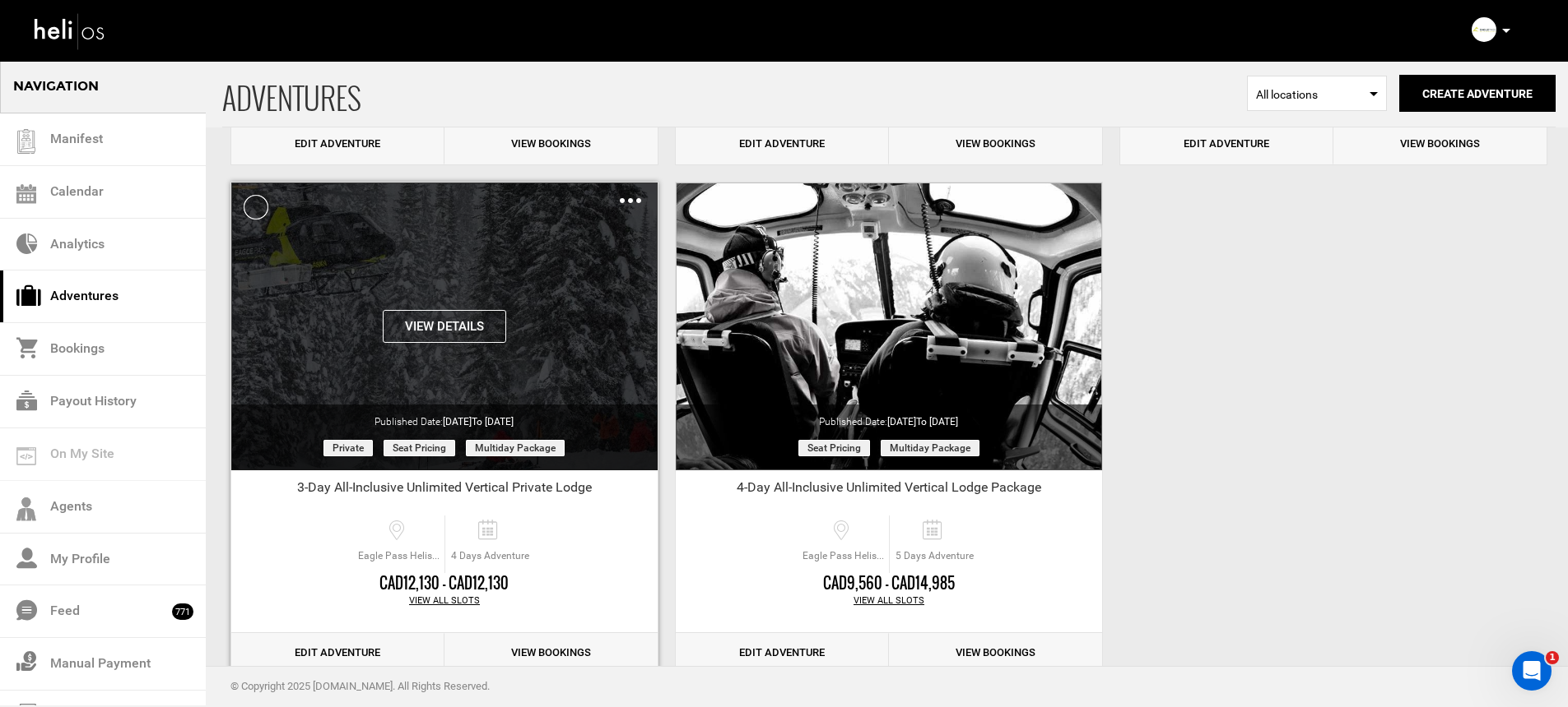
scroll to position [578, 0]
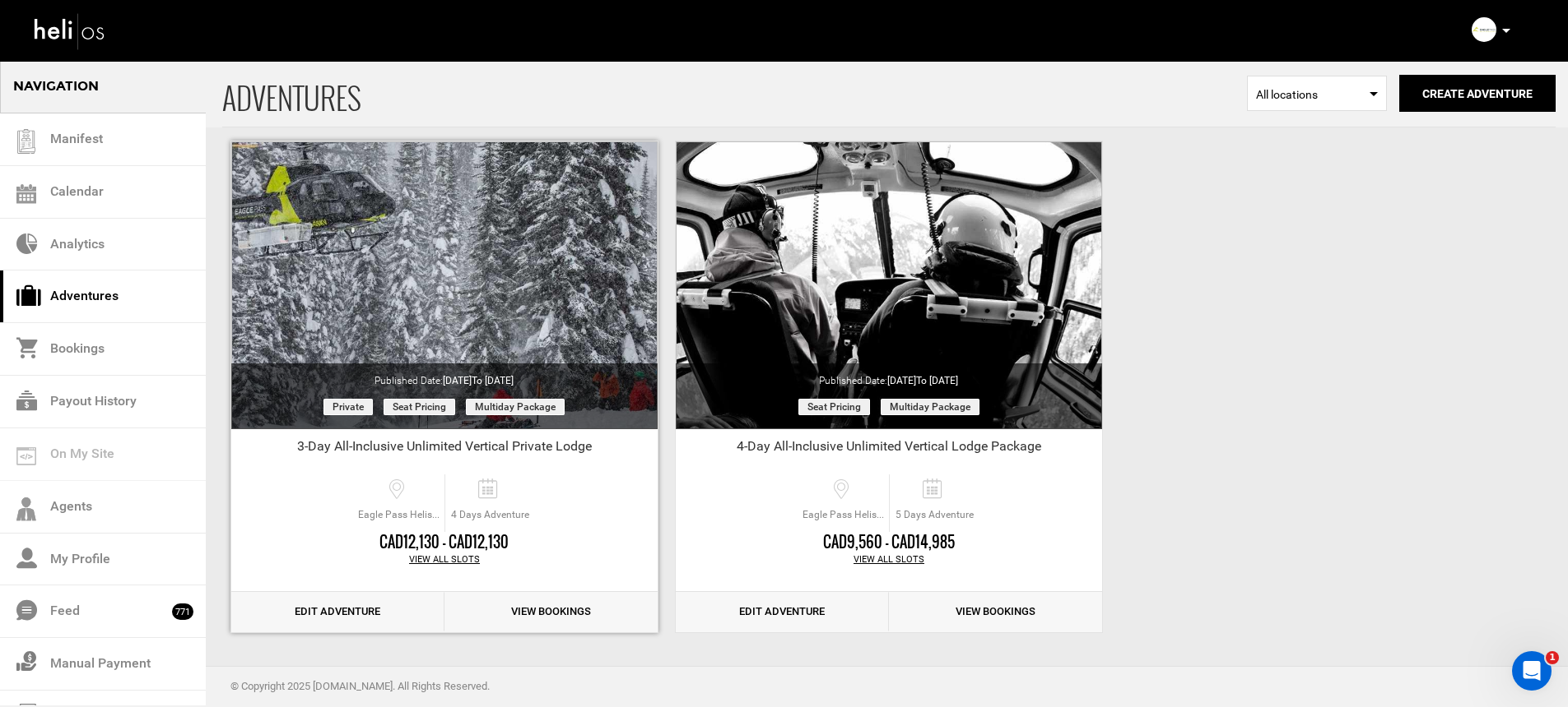
click at [556, 593] on link "View Bookings" at bounding box center [550, 612] width 213 height 41
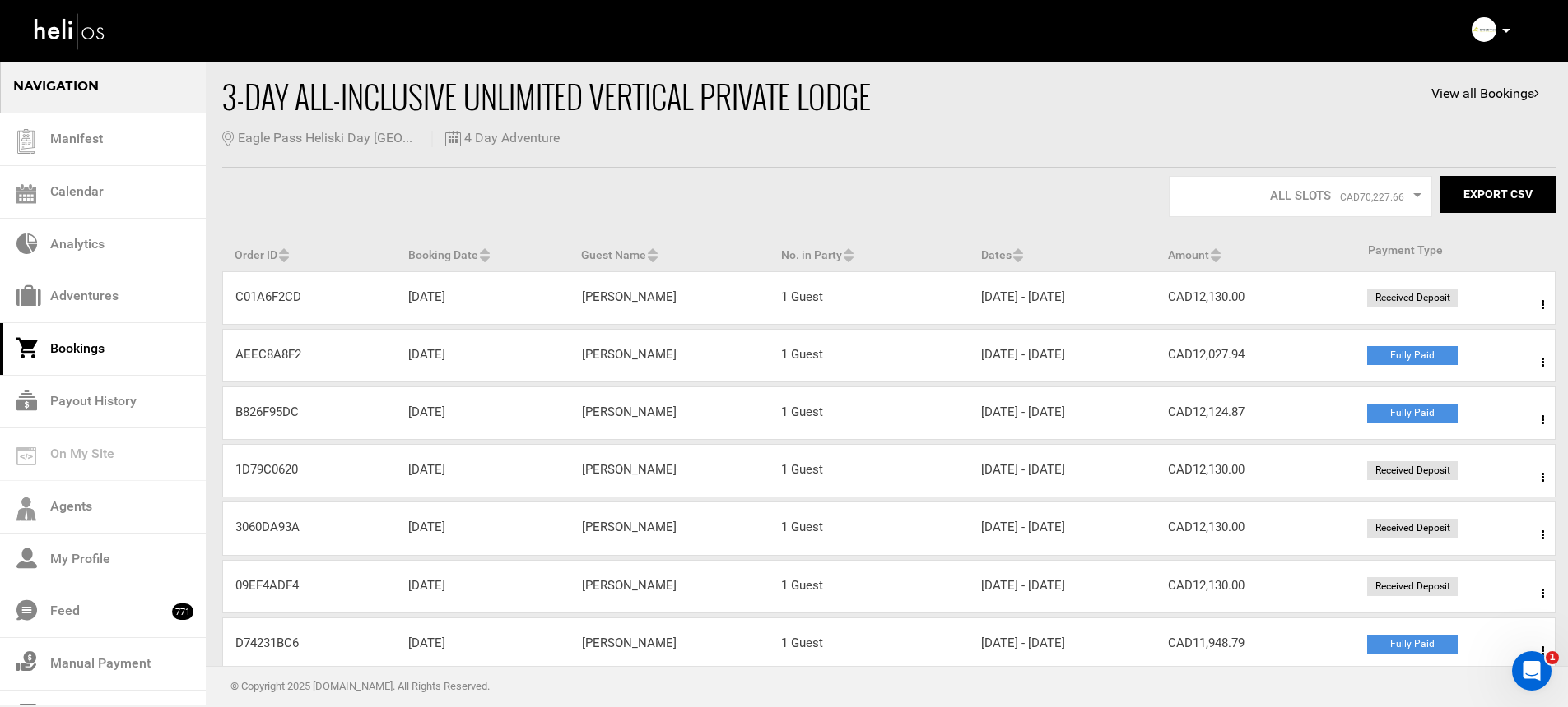
scroll to position [94, 0]
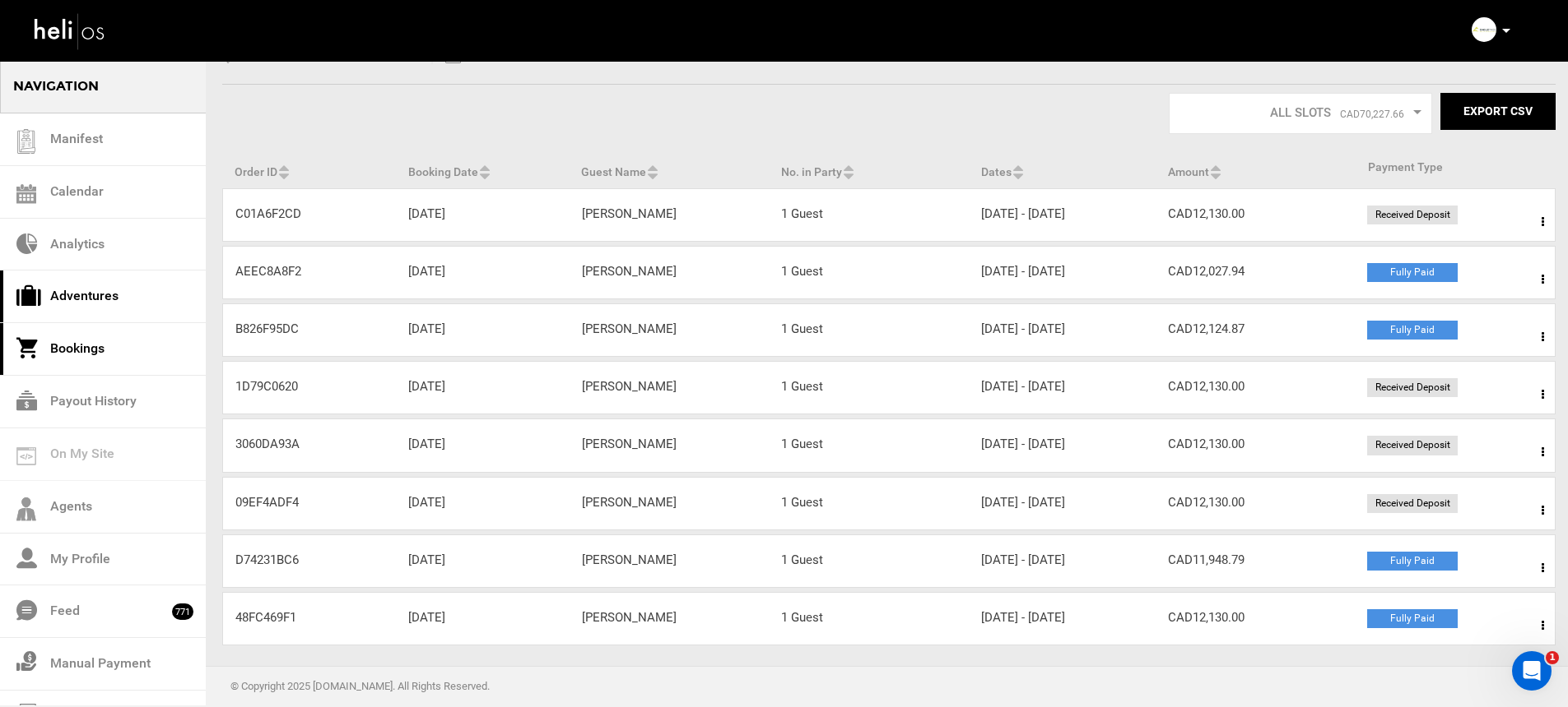
click at [105, 300] on link "Adventures" at bounding box center [102, 297] width 205 height 53
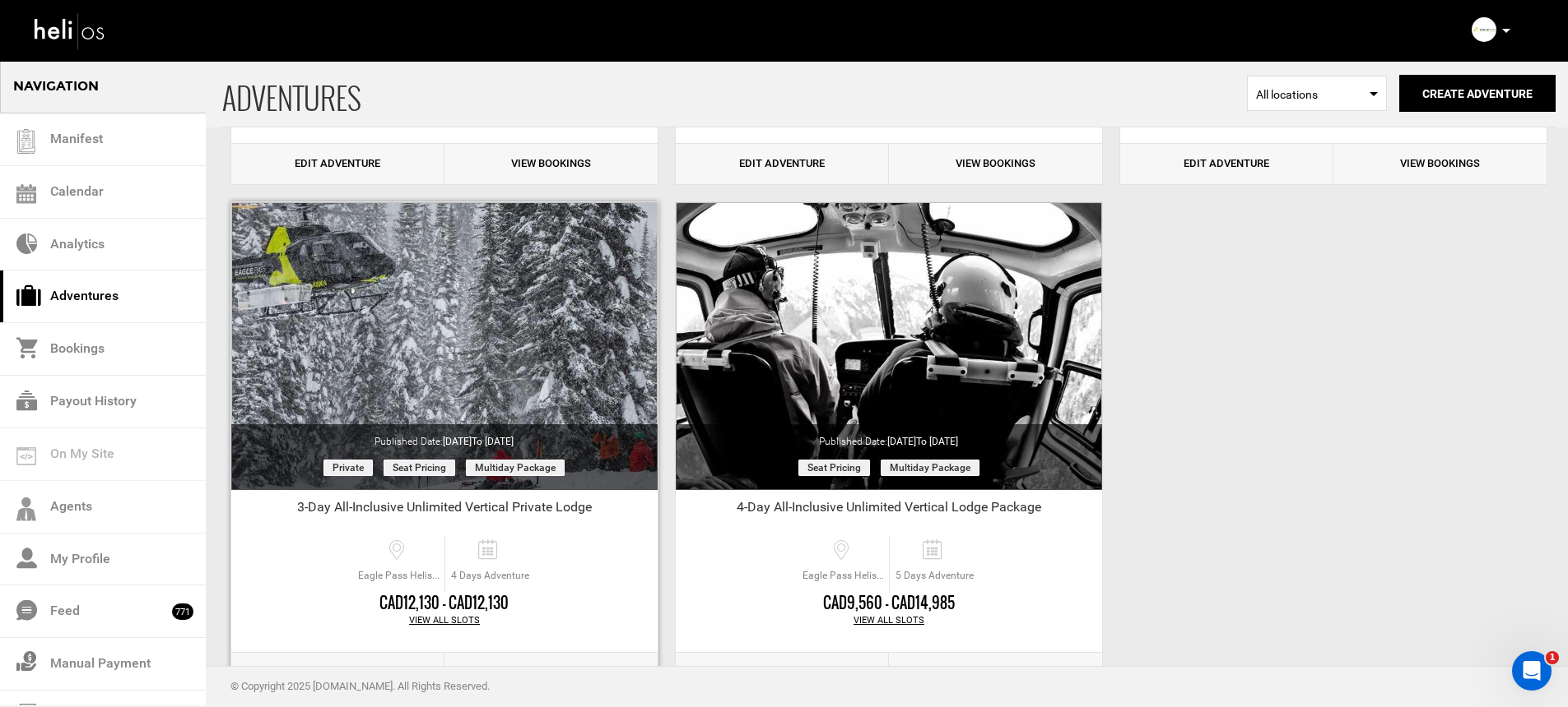
scroll to position [578, 0]
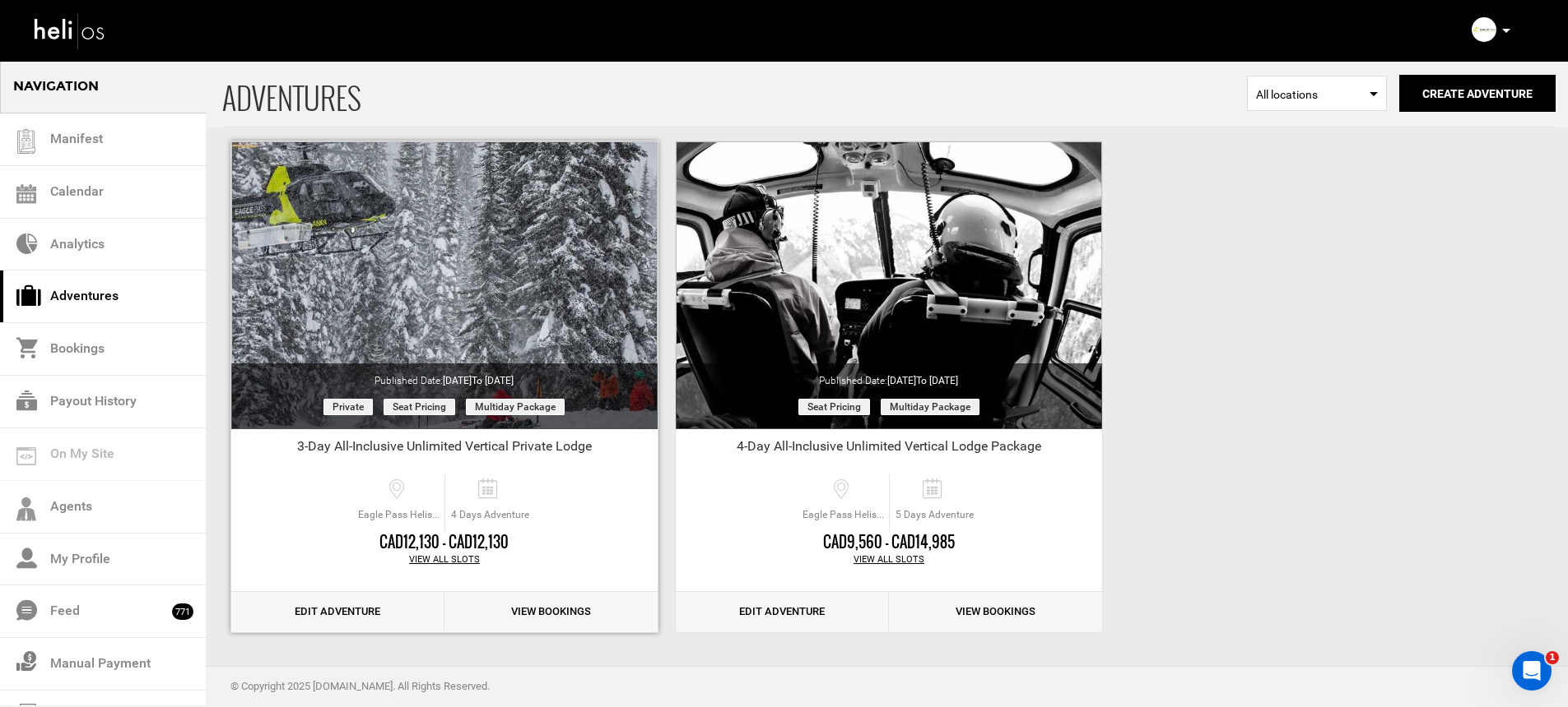
click at [437, 559] on div "View All Slots" at bounding box center [444, 560] width 426 height 13
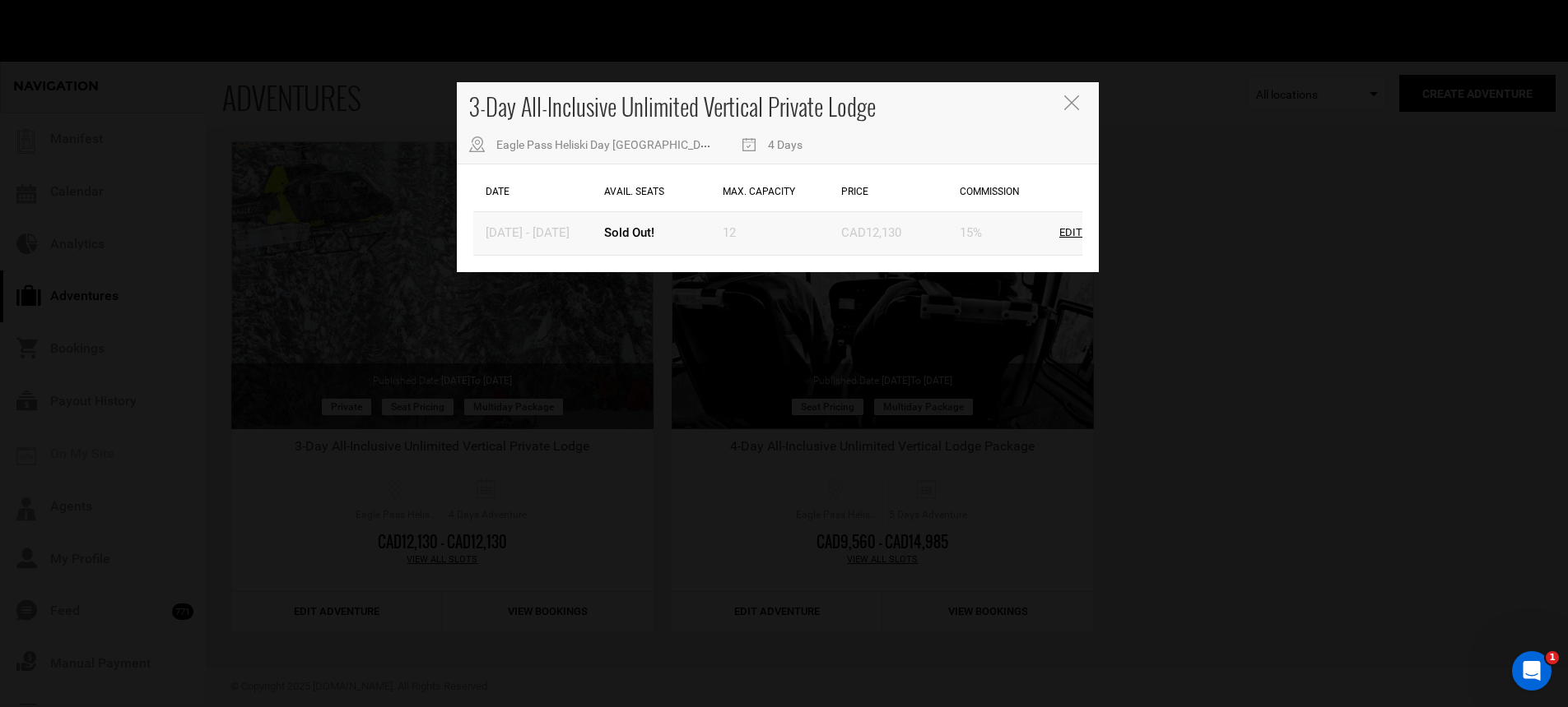
click at [1071, 229] on div "Edit" at bounding box center [1070, 233] width 23 height 16
type input "[DATE]"
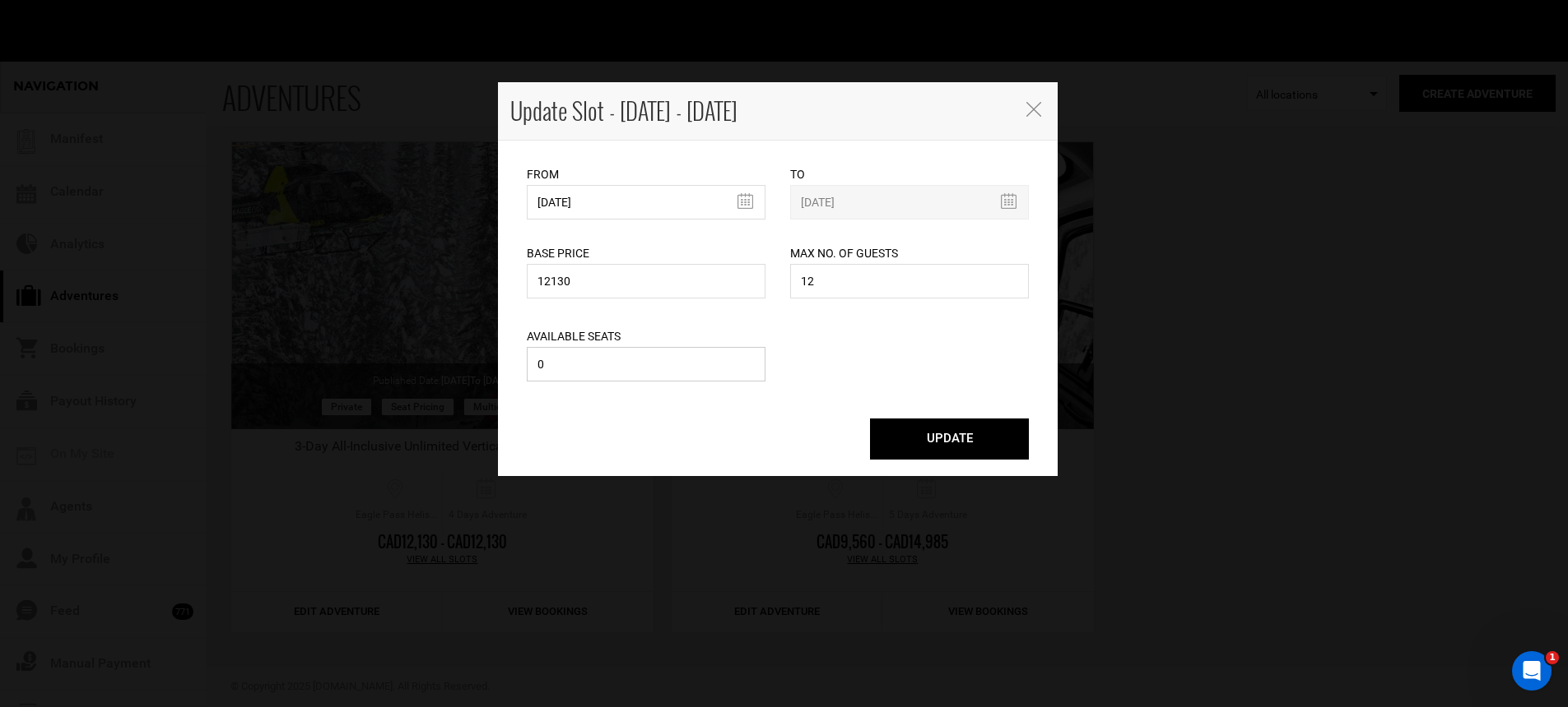
click at [670, 362] on input "0" at bounding box center [646, 364] width 239 height 34
click at [669, 362] on input "0" at bounding box center [646, 364] width 239 height 34
type input "2"
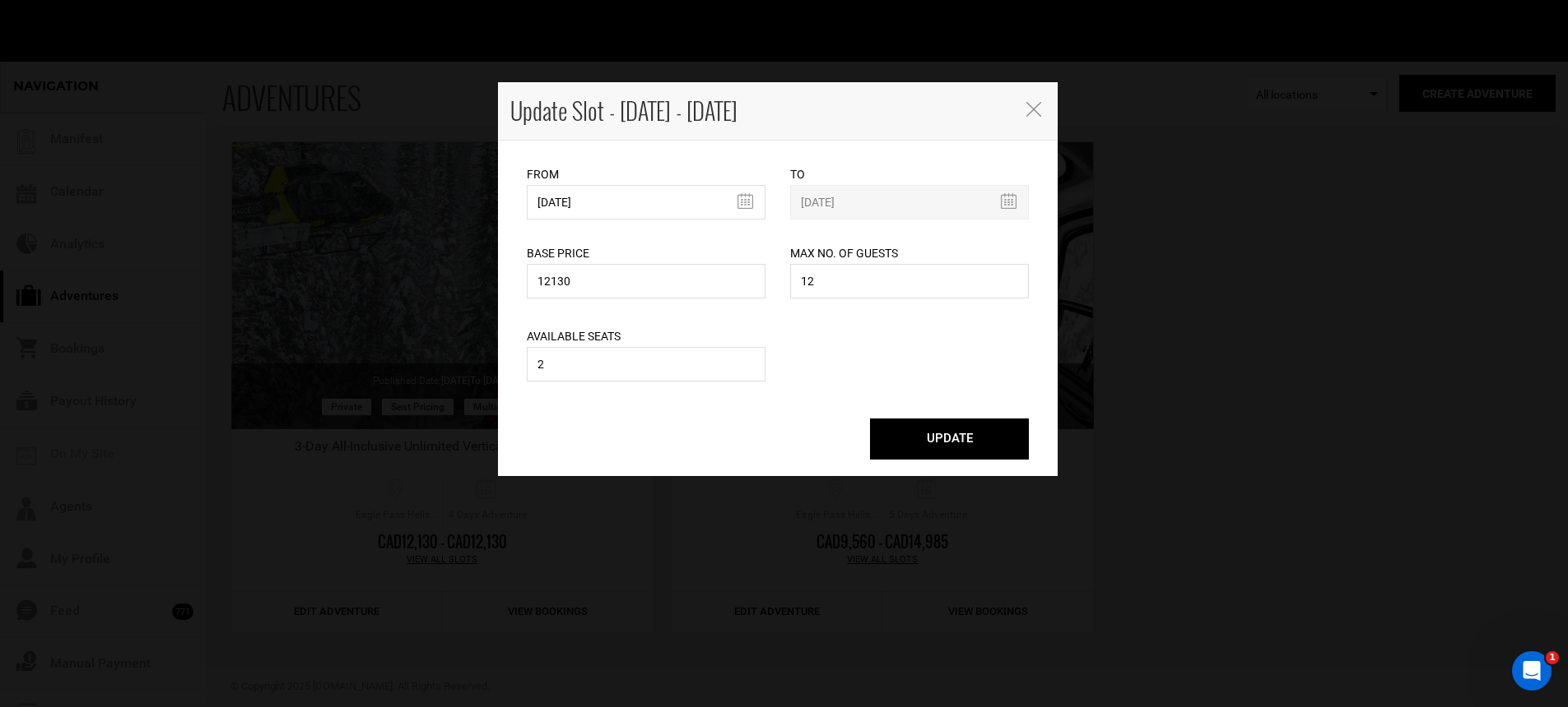
click at [960, 443] on button "UPDATE" at bounding box center [950, 438] width 159 height 41
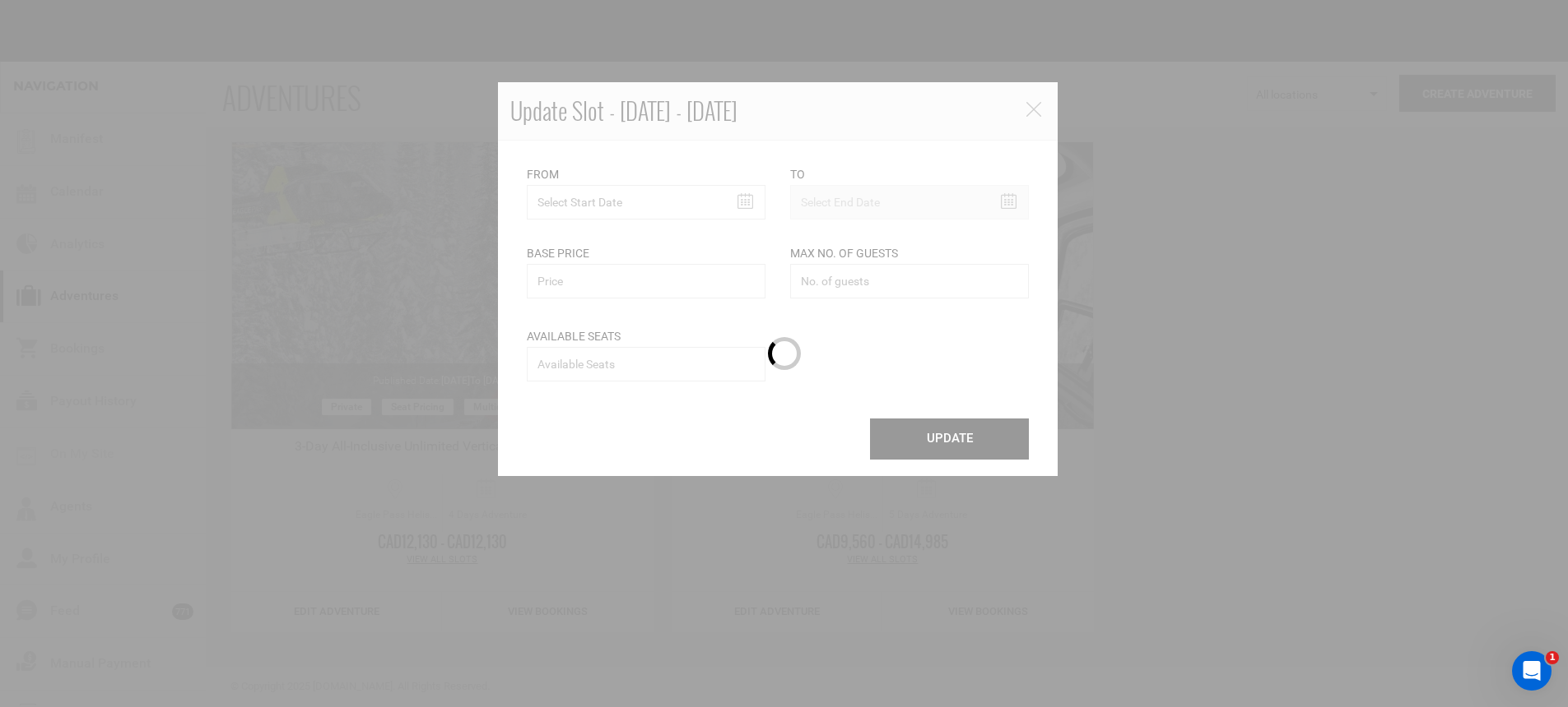
scroll to position [0, 0]
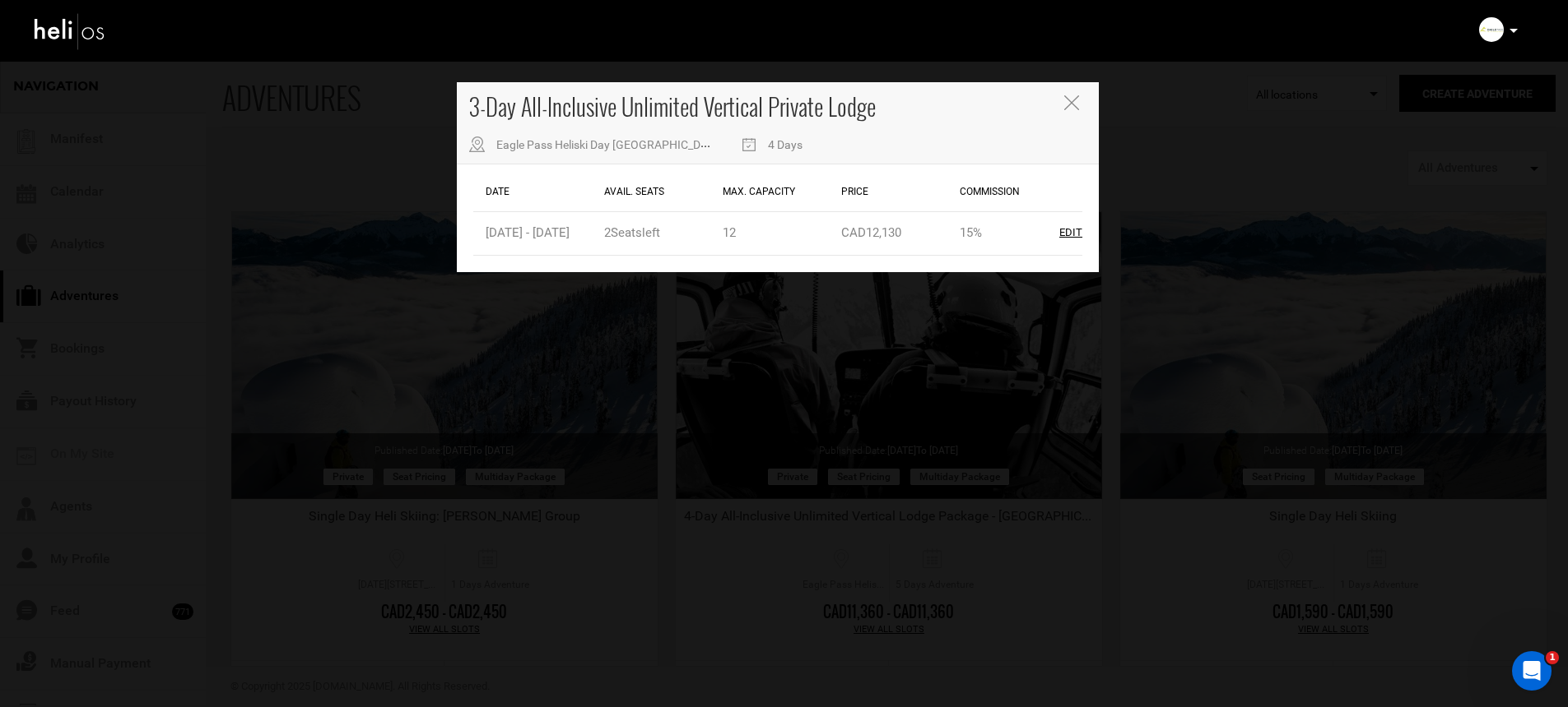
click at [1070, 109] on icon "Close" at bounding box center [1072, 103] width 15 height 15
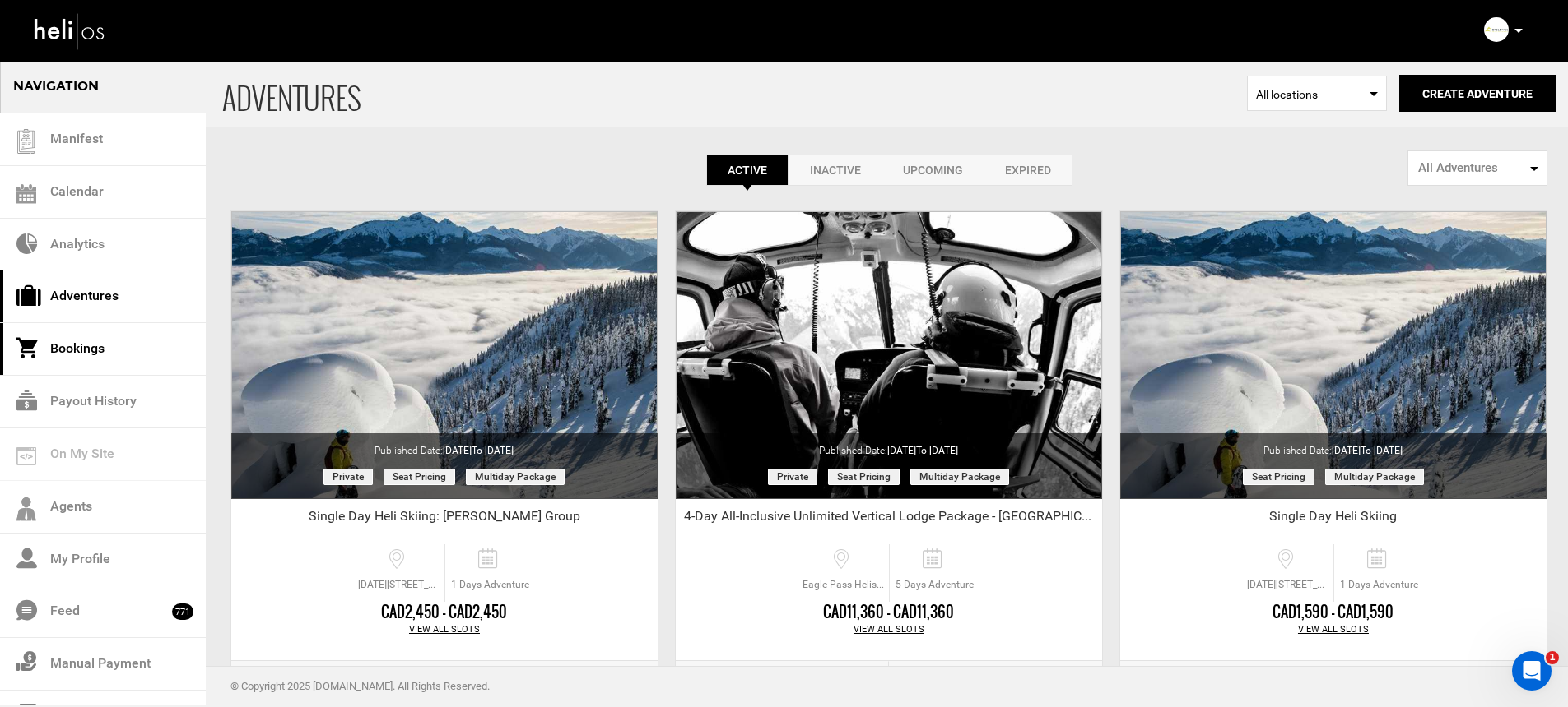
click at [139, 362] on link "Bookings" at bounding box center [102, 350] width 205 height 53
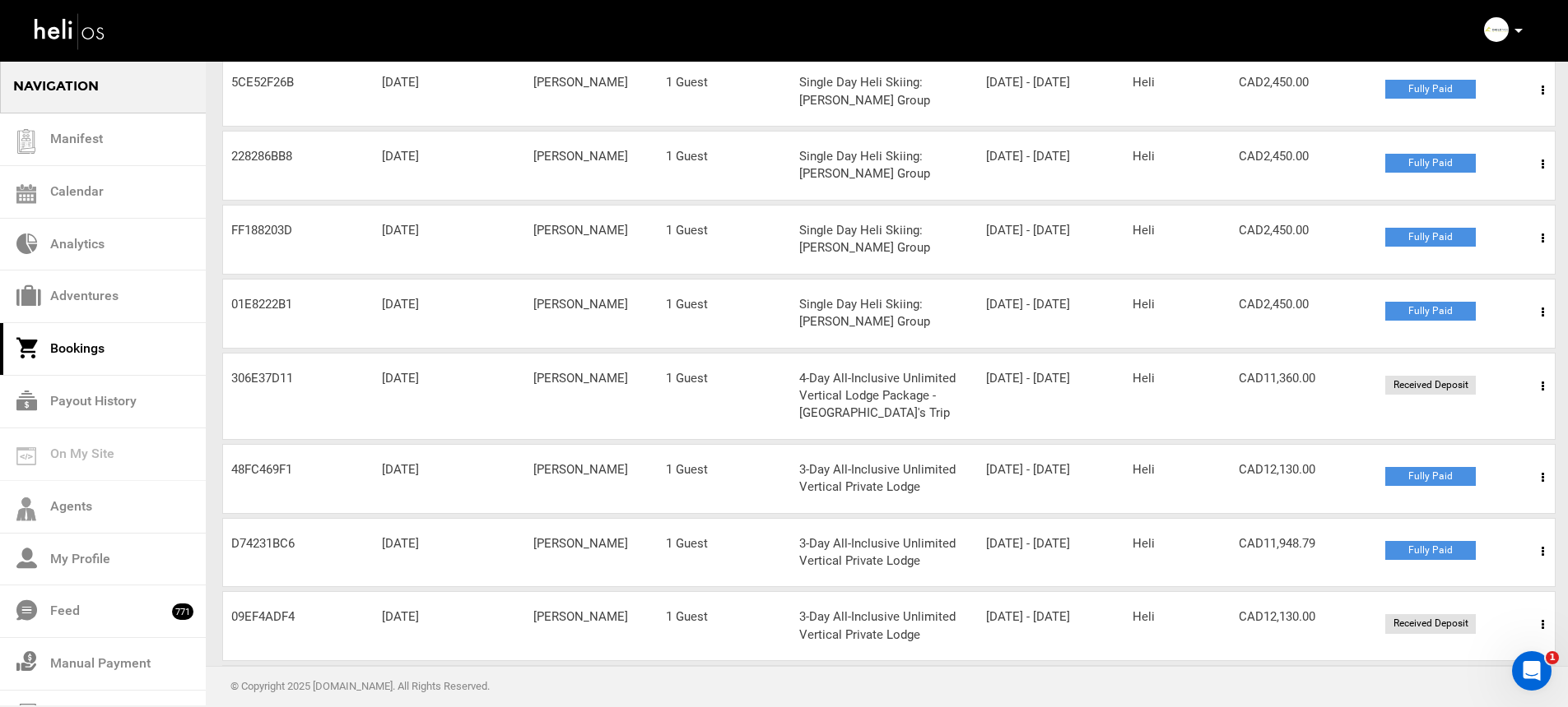
scroll to position [309, 0]
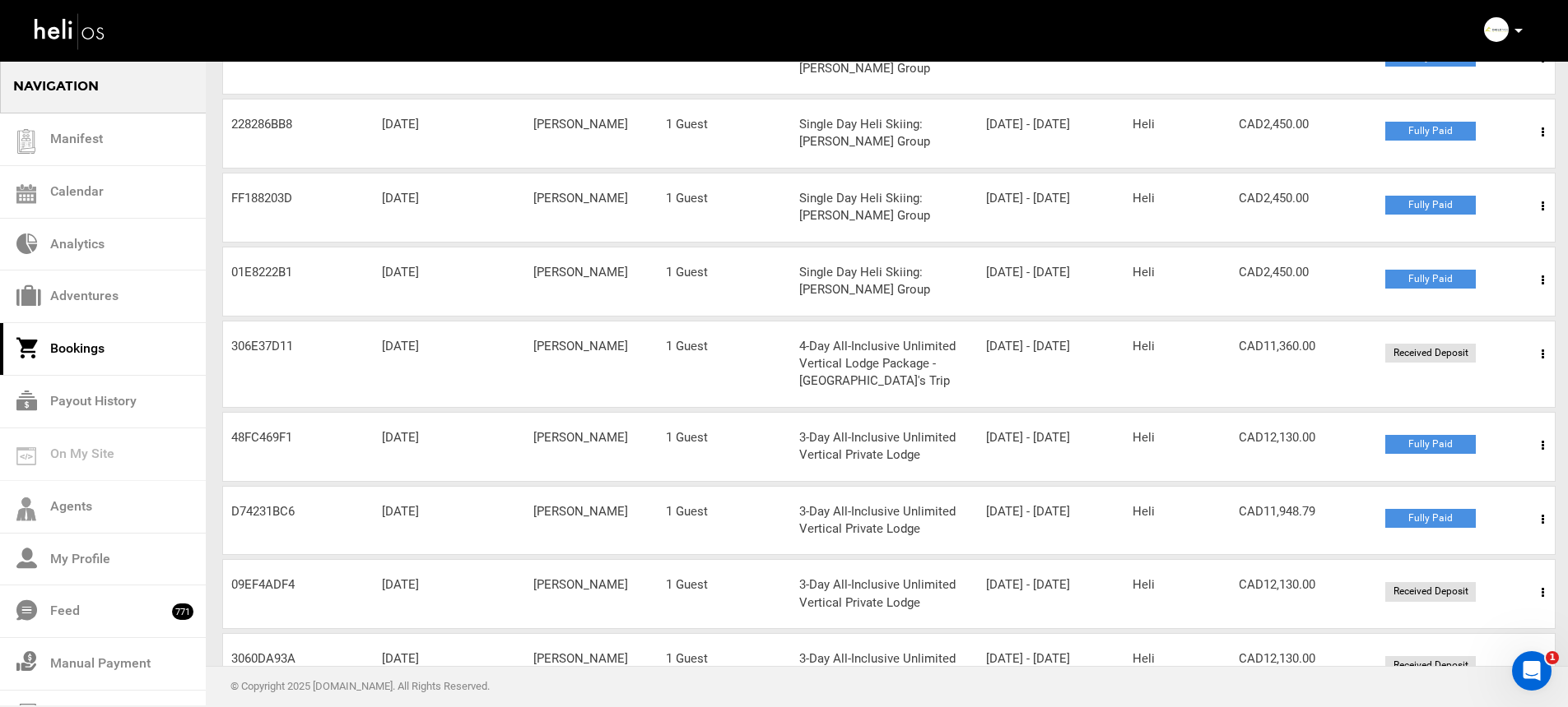
click at [1544, 446] on span at bounding box center [1542, 445] width 21 height 41
click at [1494, 483] on link "View Details" at bounding box center [1482, 495] width 163 height 41
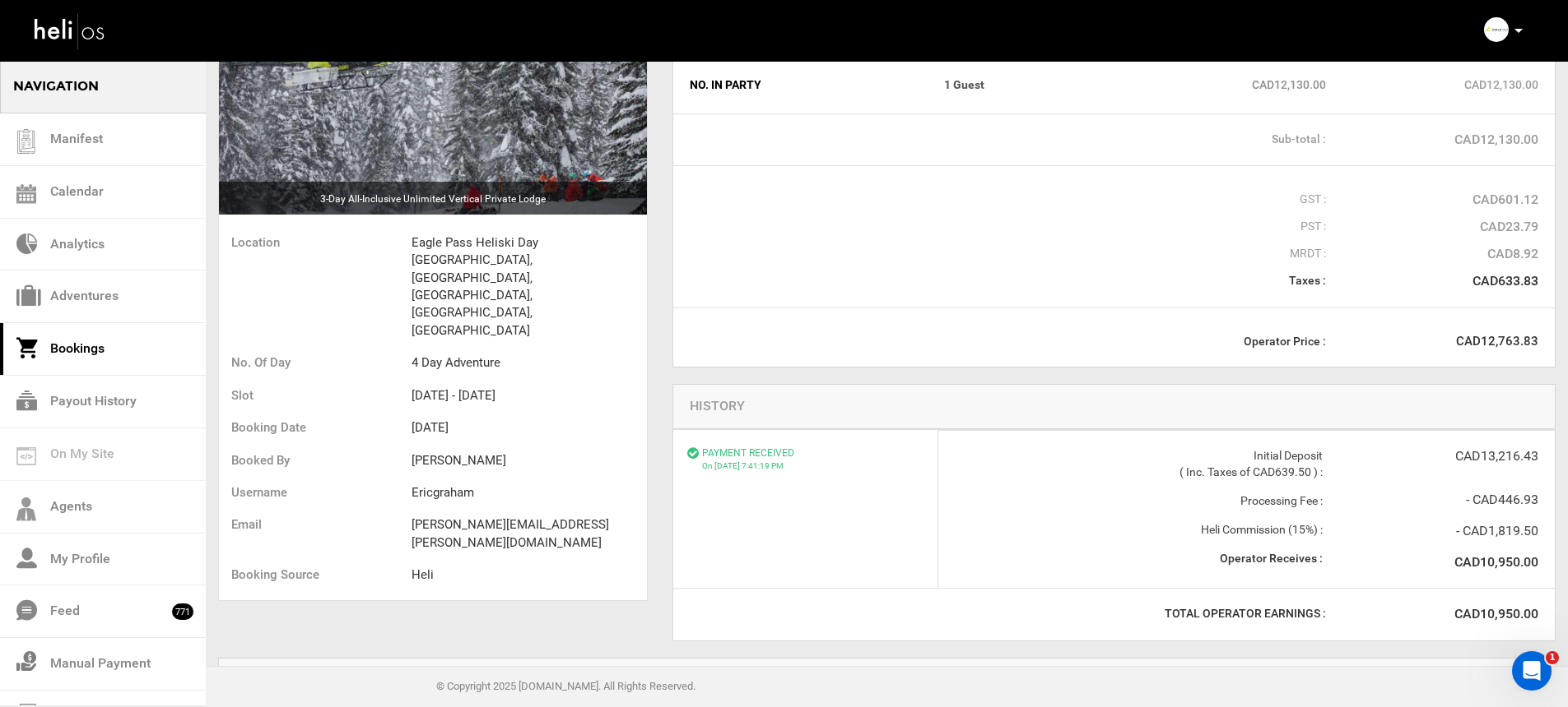
scroll to position [224, 0]
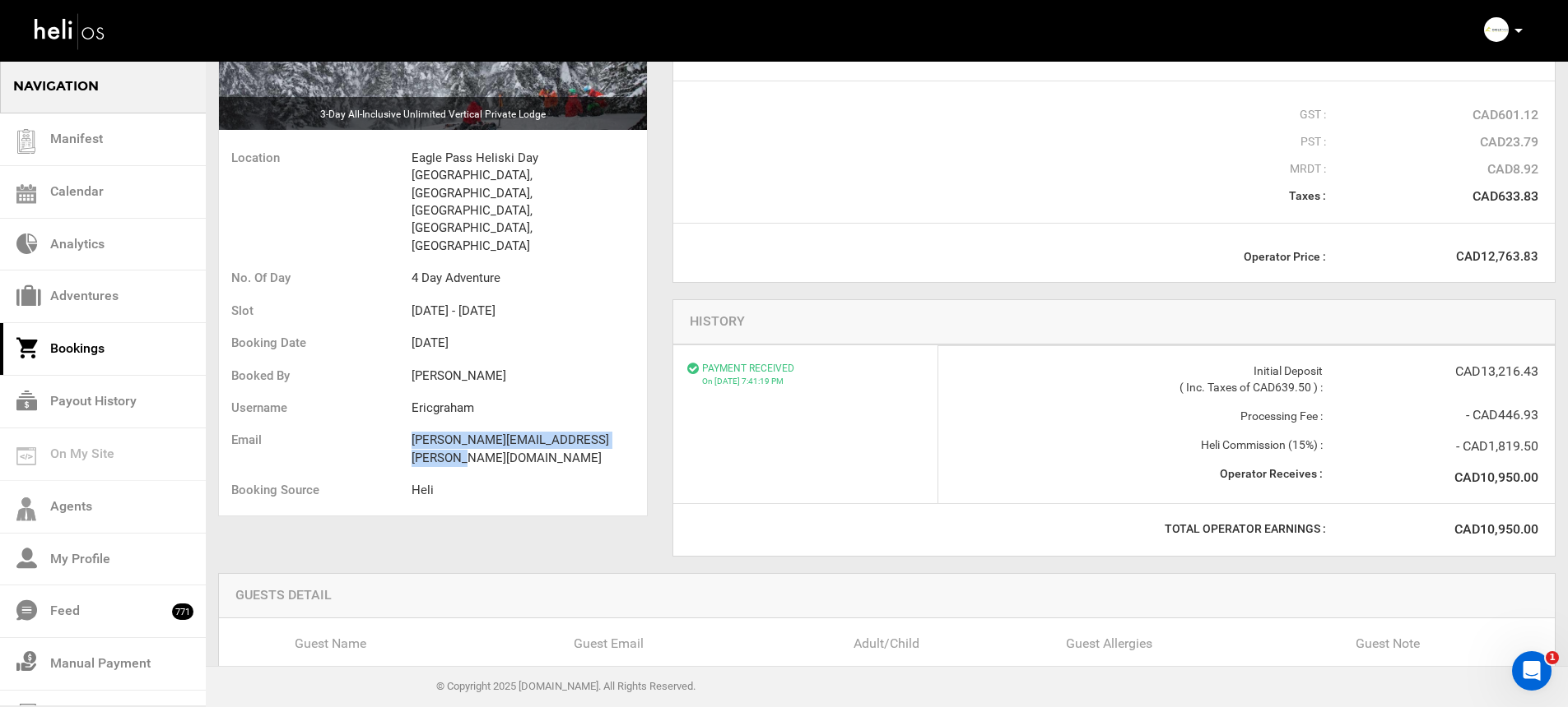
drag, startPoint x: 402, startPoint y: 367, endPoint x: 632, endPoint y: 377, distance: 230.2
click at [632, 377] on ul "Location Eagle Pass Heliski Day [GEOGRAPHIC_DATA], [GEOGRAPHIC_DATA], [GEOGRAPH…" at bounding box center [433, 327] width 428 height 378
copy ul "[PERSON_NAME][EMAIL_ADDRESS][PERSON_NAME][DOMAIN_NAME]"
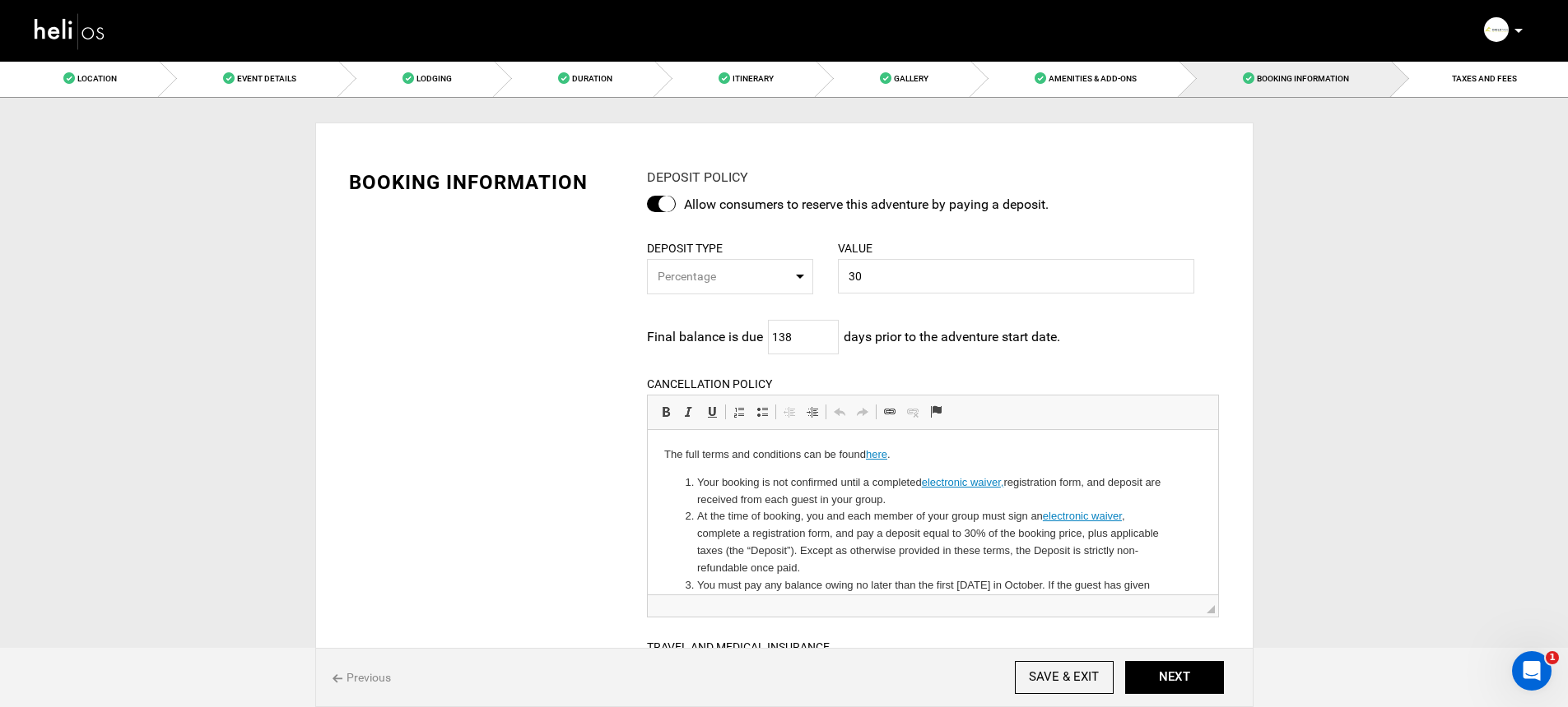
click at [93, 31] on img at bounding box center [70, 31] width 74 height 44
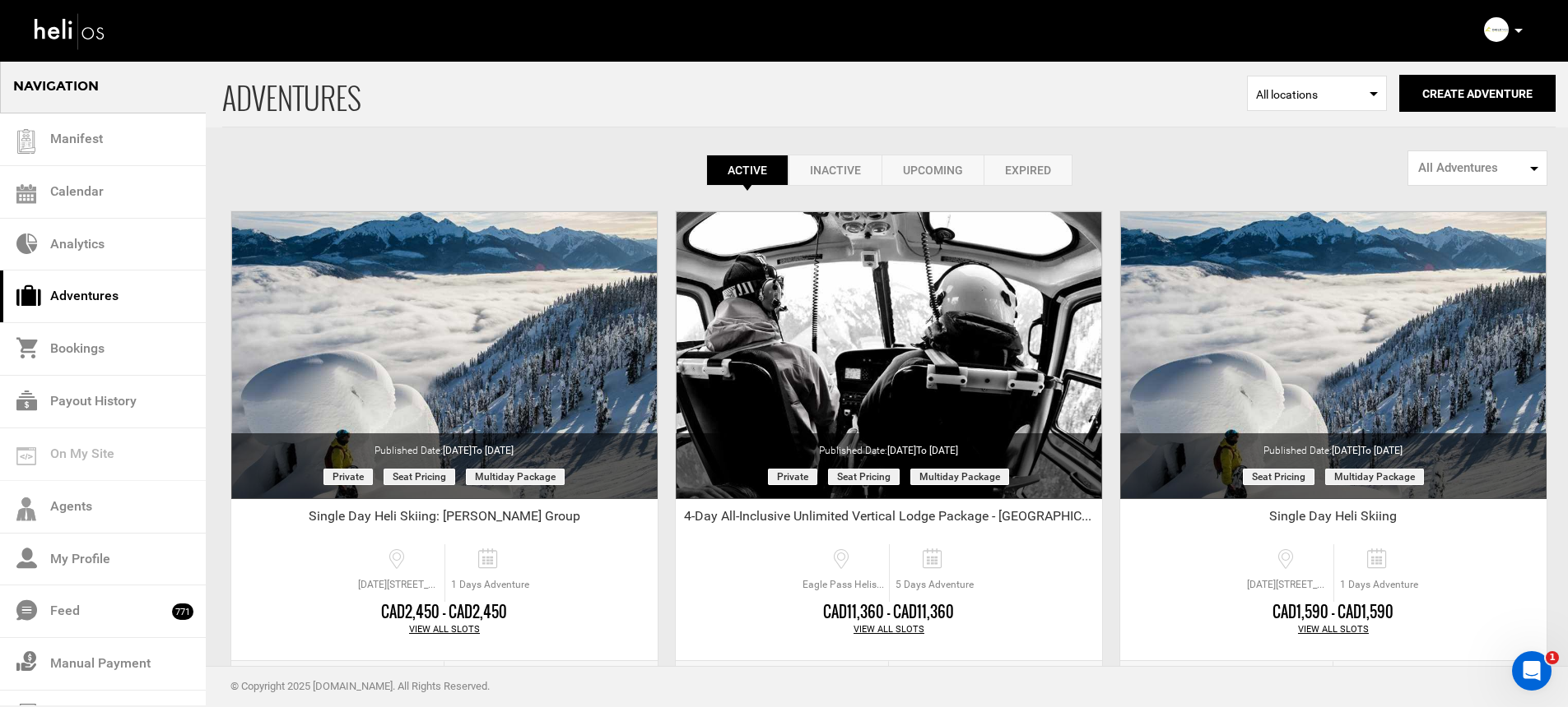
click at [1523, 28] on div "Complete Your Profile Account Settings Change Password Logout" at bounding box center [1505, 30] width 60 height 32
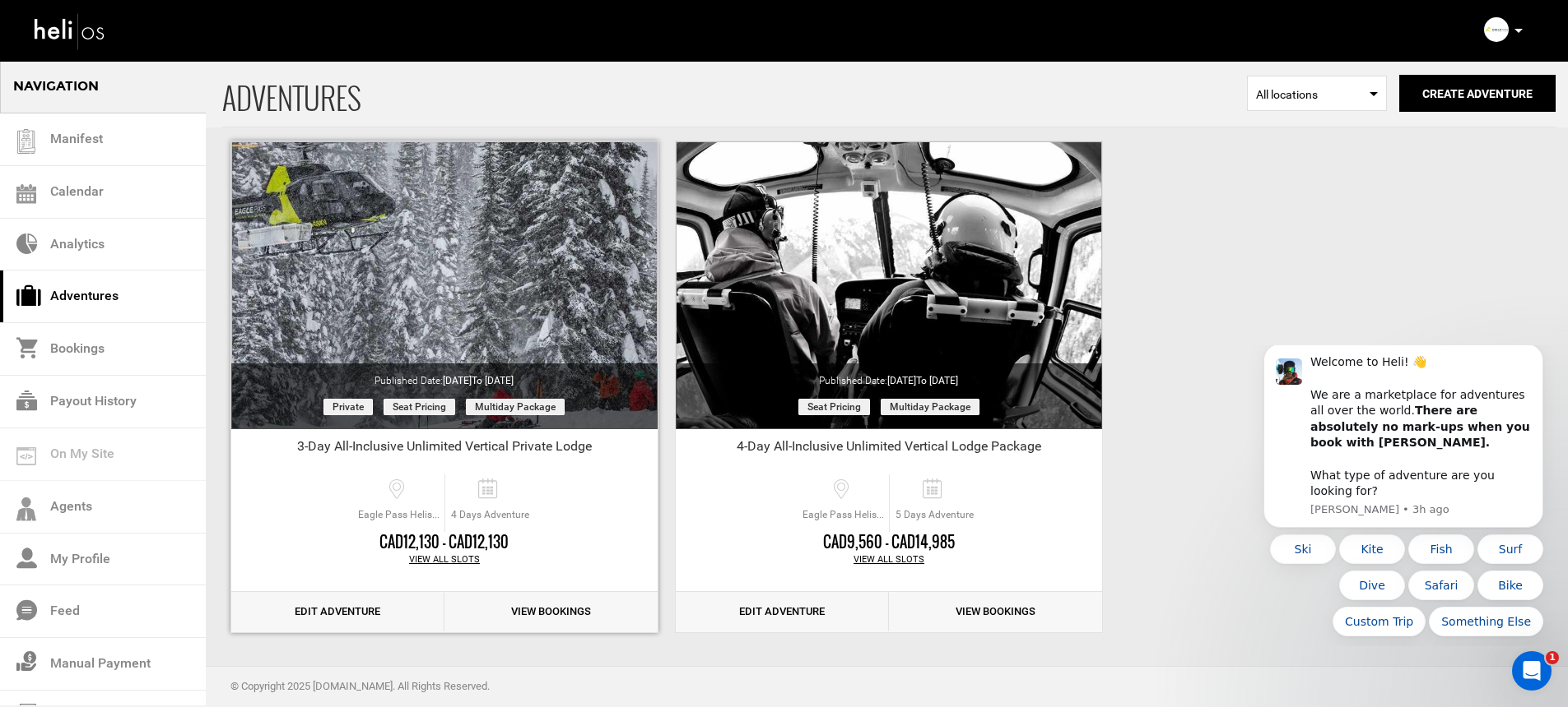
click at [368, 611] on link "Edit Adventure" at bounding box center [337, 612] width 213 height 41
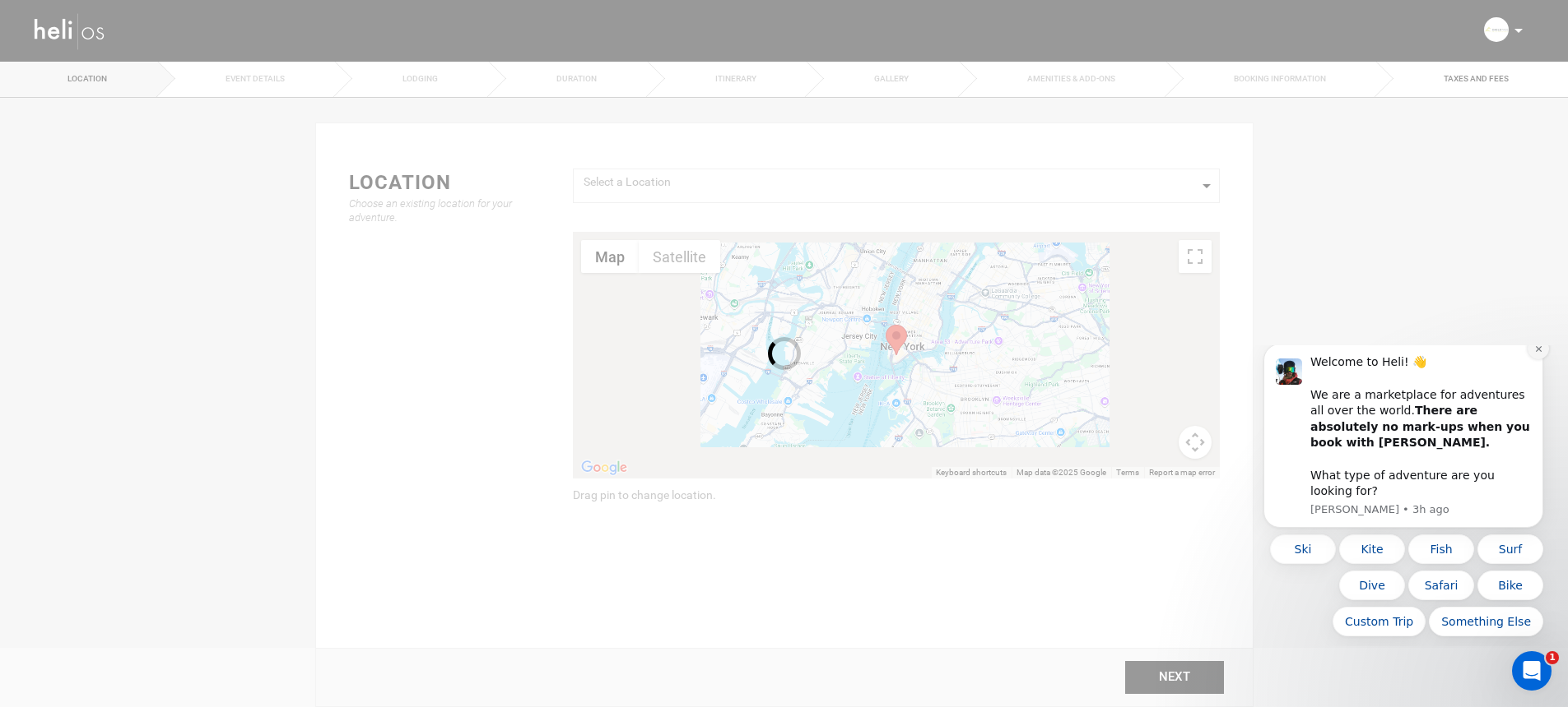
click at [1532, 360] on button "Dismiss notification" at bounding box center [1538, 348] width 22 height 22
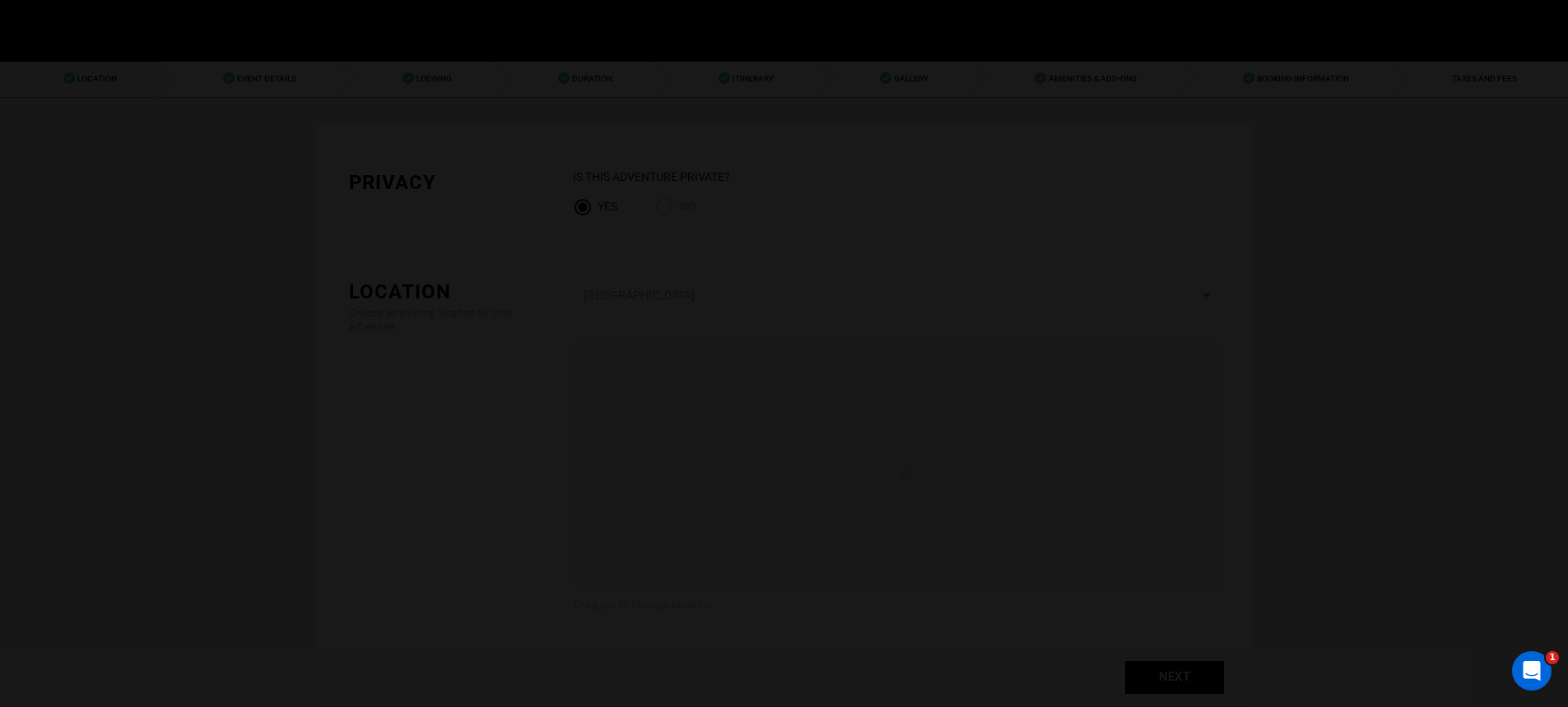
click at [0, 0] on div "You can only edit these items, since someone has already booked this Adventure.…" at bounding box center [0, 0] width 0 height 0
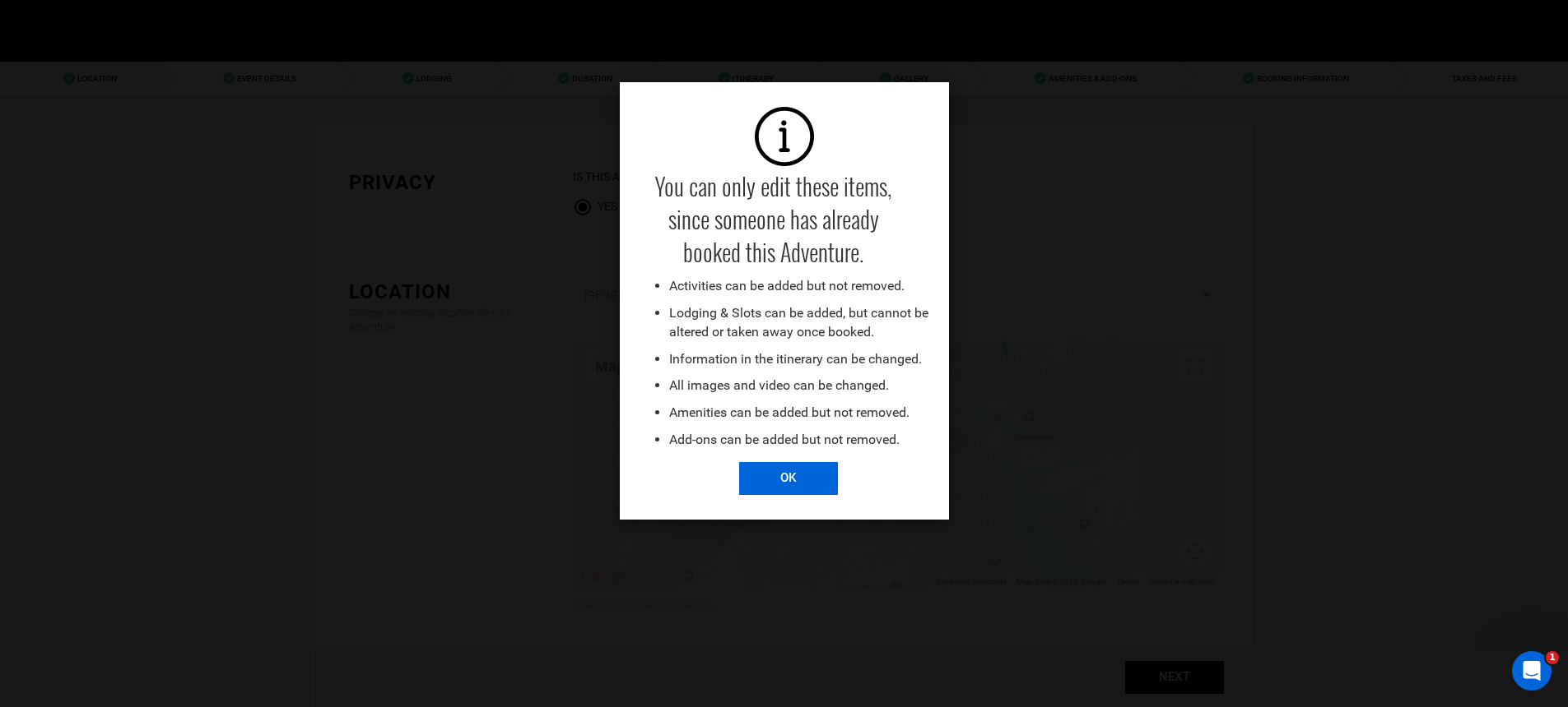
click at [765, 476] on input "OK" at bounding box center [788, 478] width 98 height 33
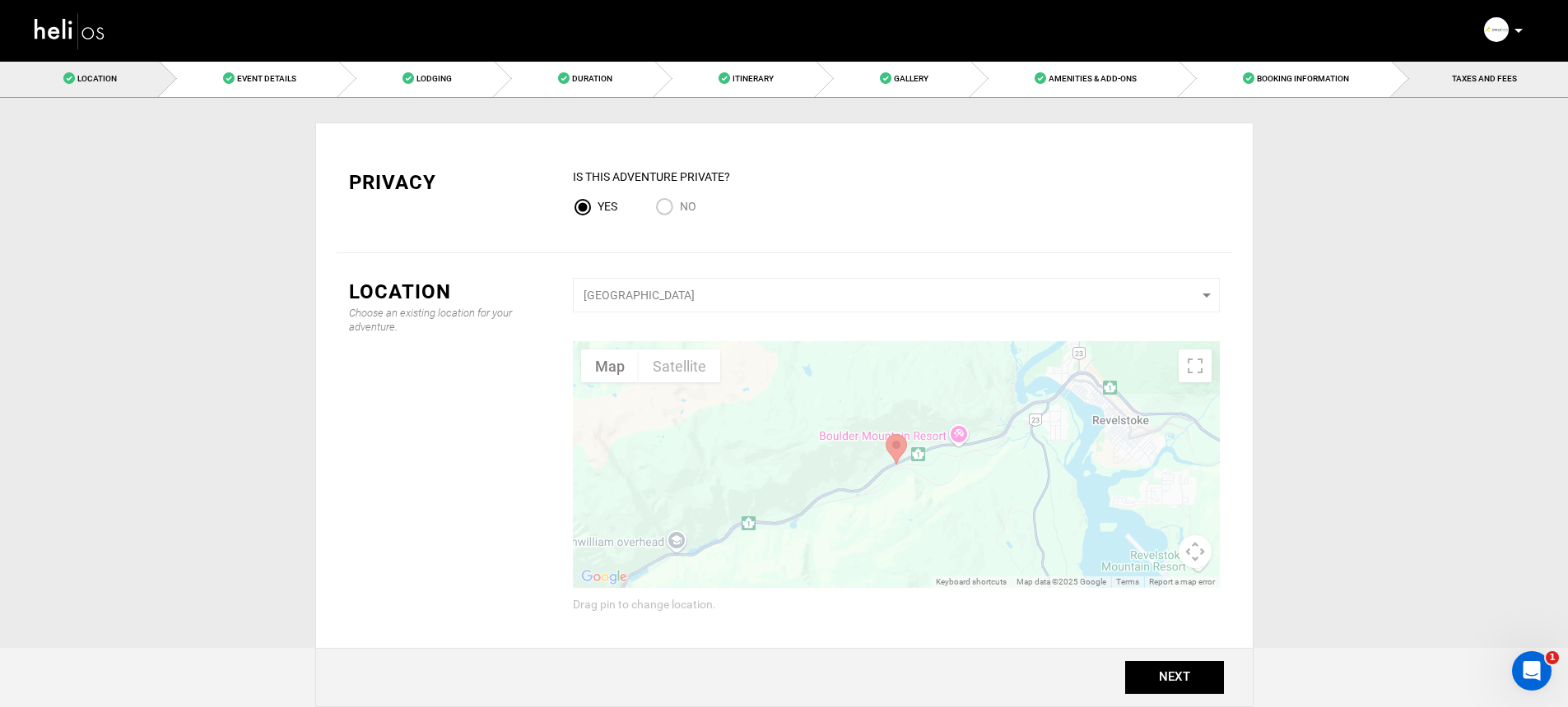
click at [1440, 81] on link "TAXES AND FEES" at bounding box center [1480, 78] width 176 height 37
